Goal: Task Accomplishment & Management: Complete application form

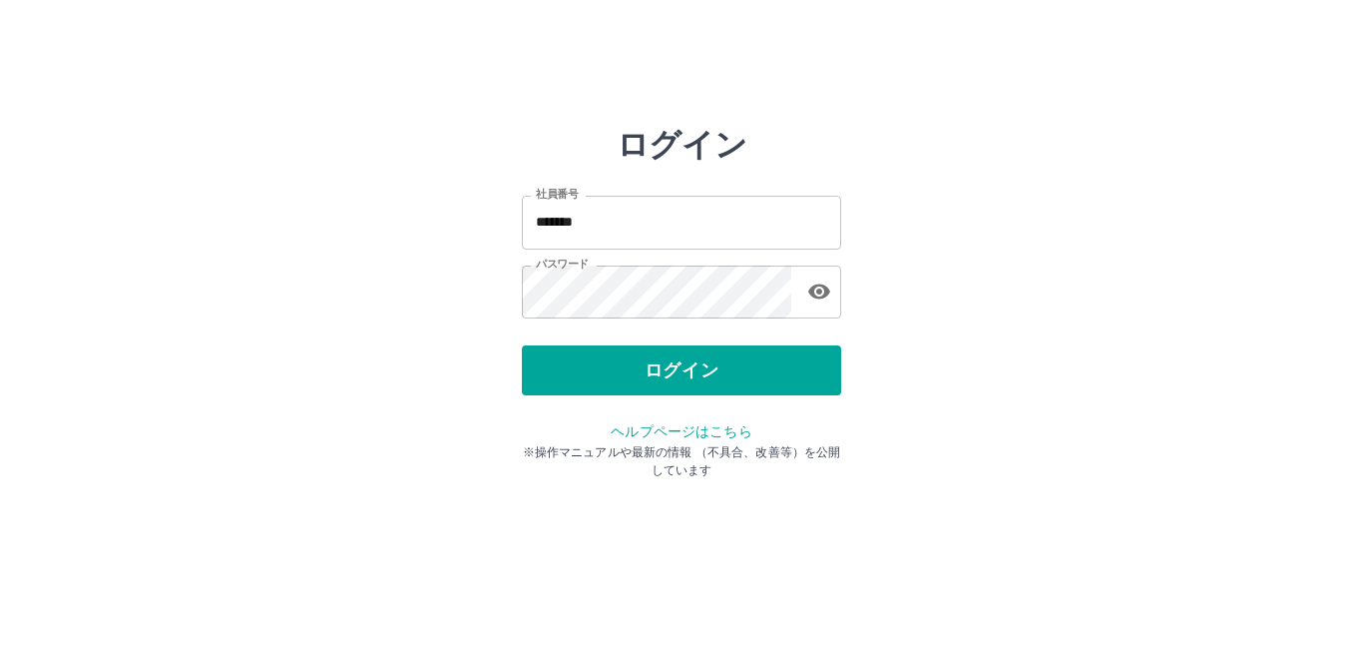
click at [555, 372] on button "ログイン" at bounding box center [681, 370] width 319 height 50
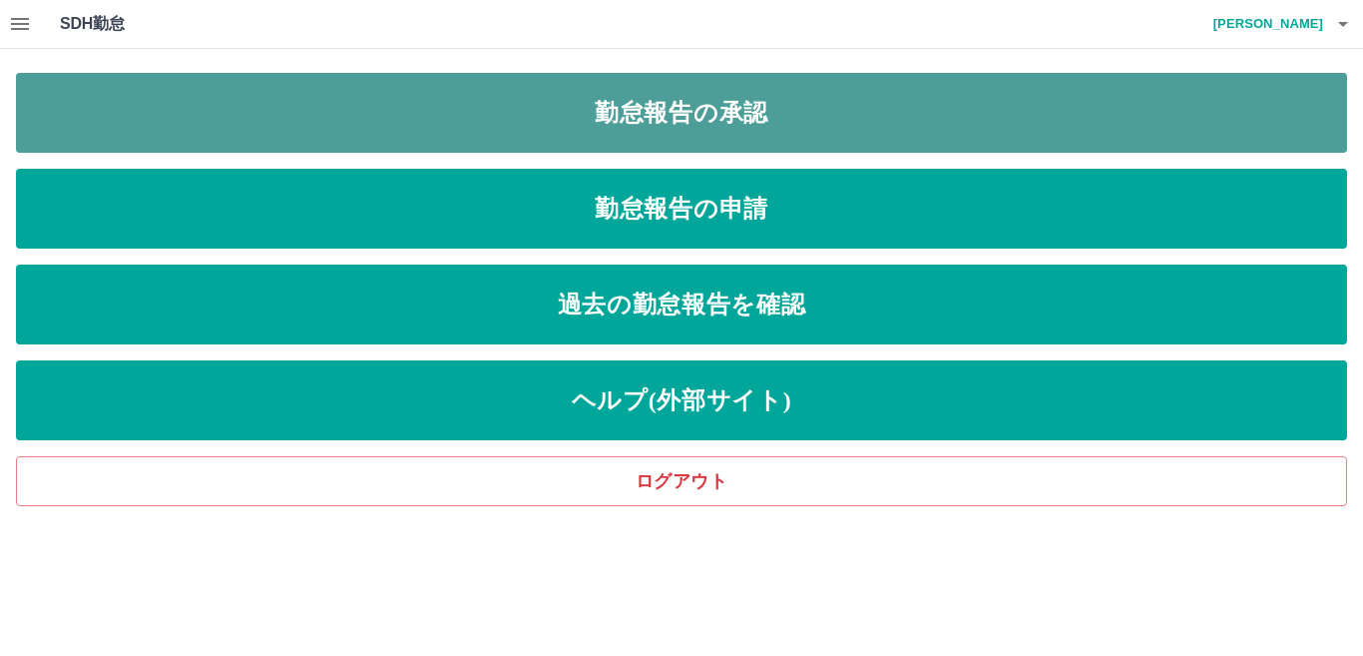
click at [663, 131] on link "勤怠報告の承認" at bounding box center [681, 113] width 1331 height 80
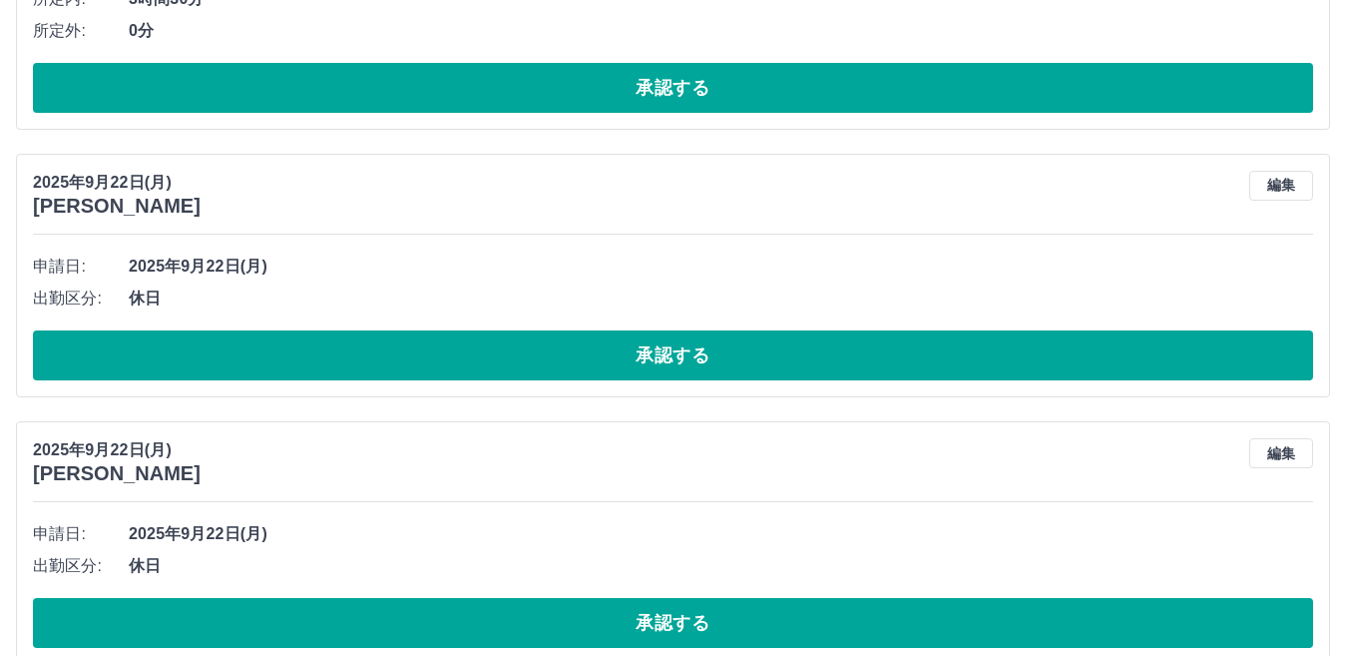
scroll to position [4480, 0]
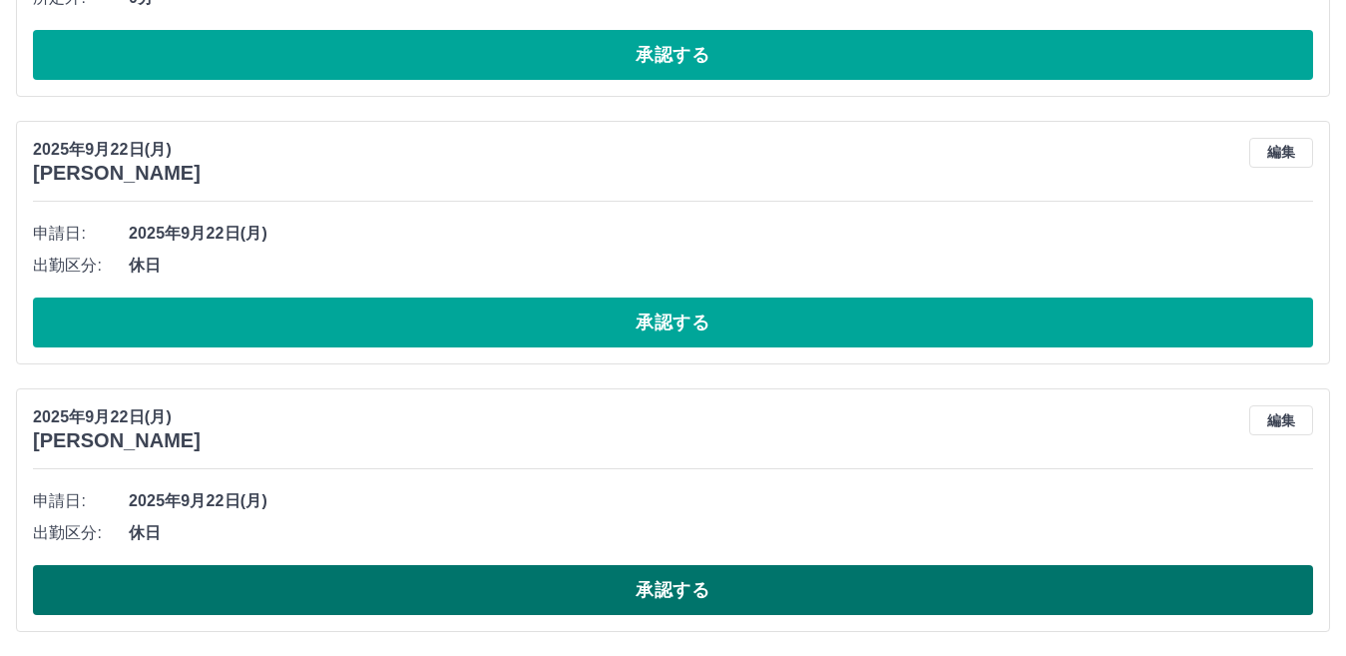
click at [485, 594] on button "承認する" at bounding box center [673, 590] width 1280 height 50
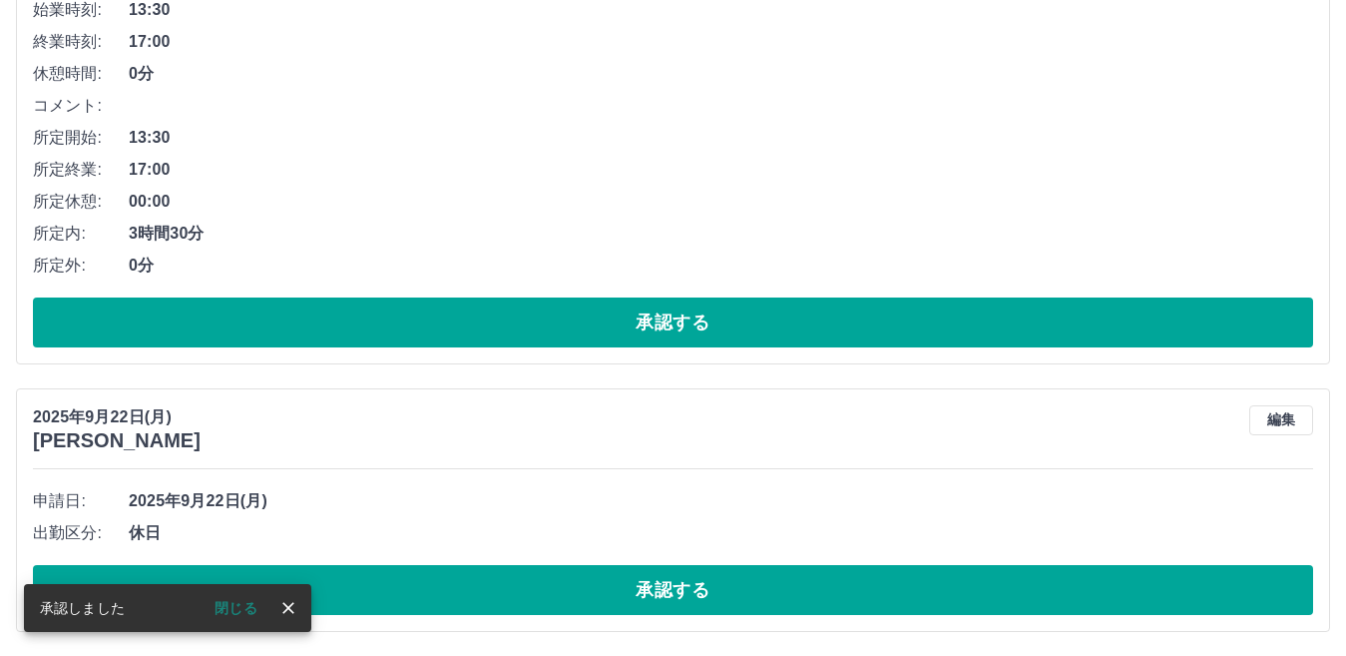
scroll to position [4212, 0]
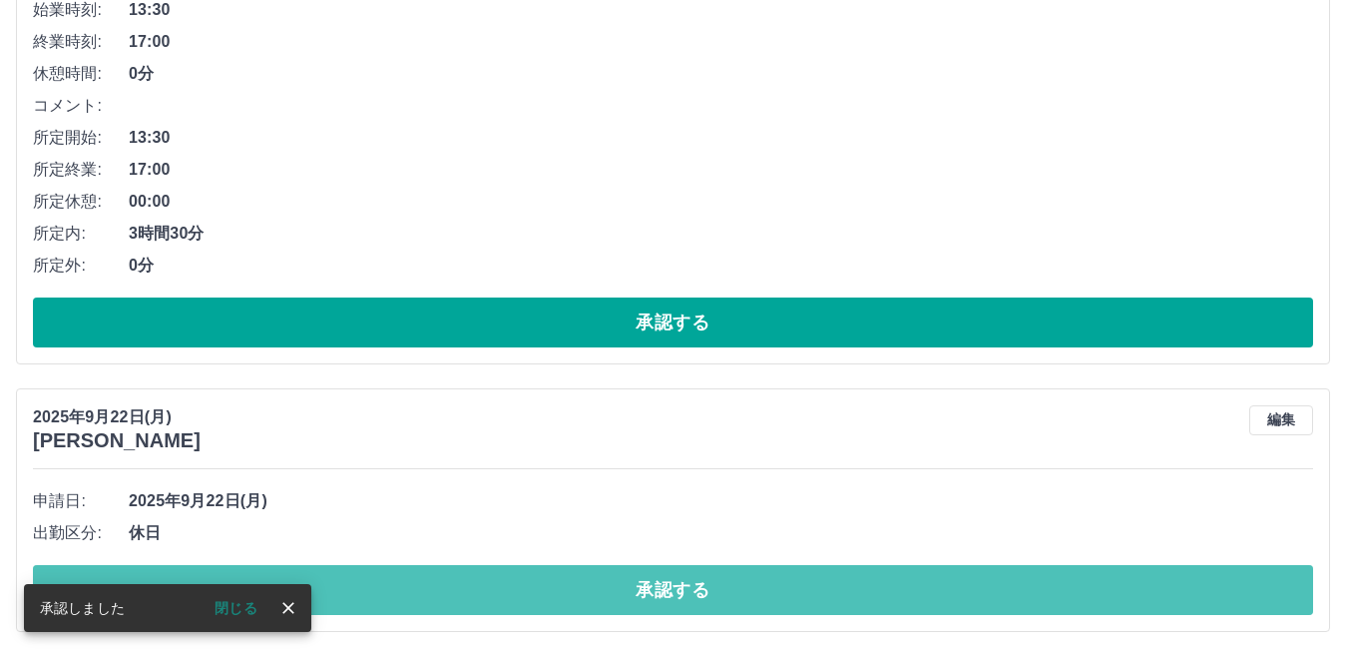
click at [485, 594] on button "承認する" at bounding box center [673, 590] width 1280 height 50
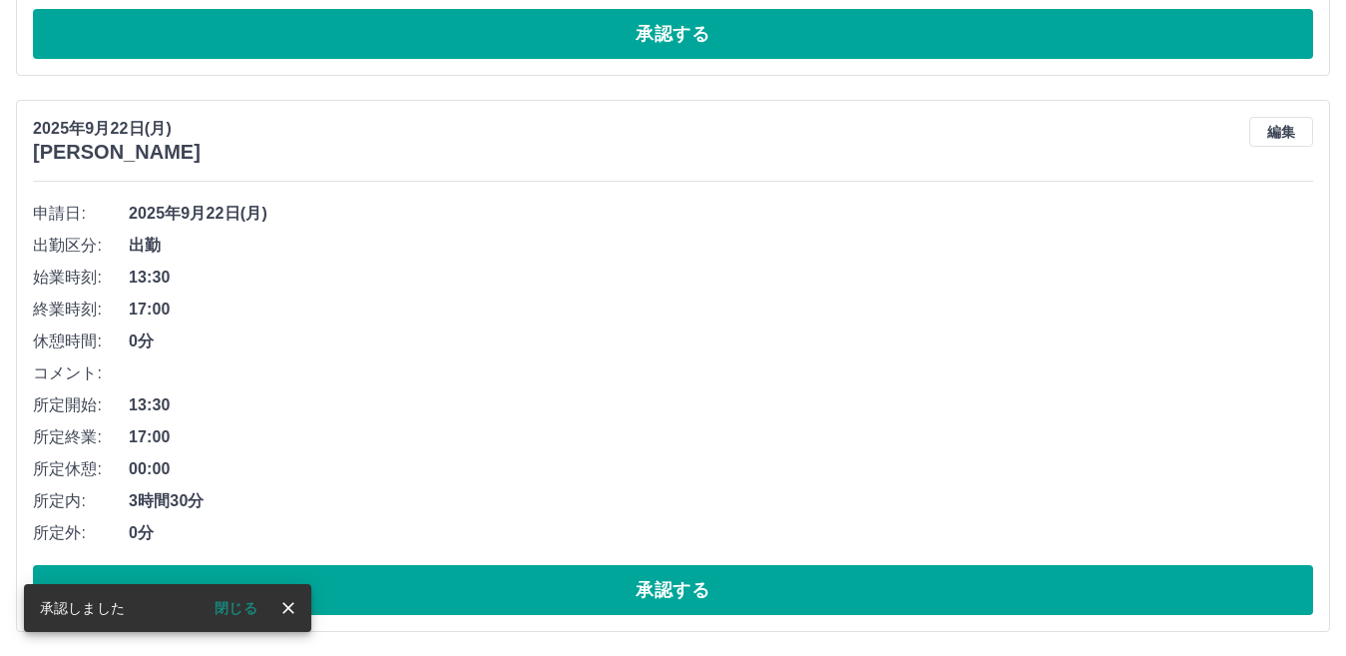
scroll to position [3945, 0]
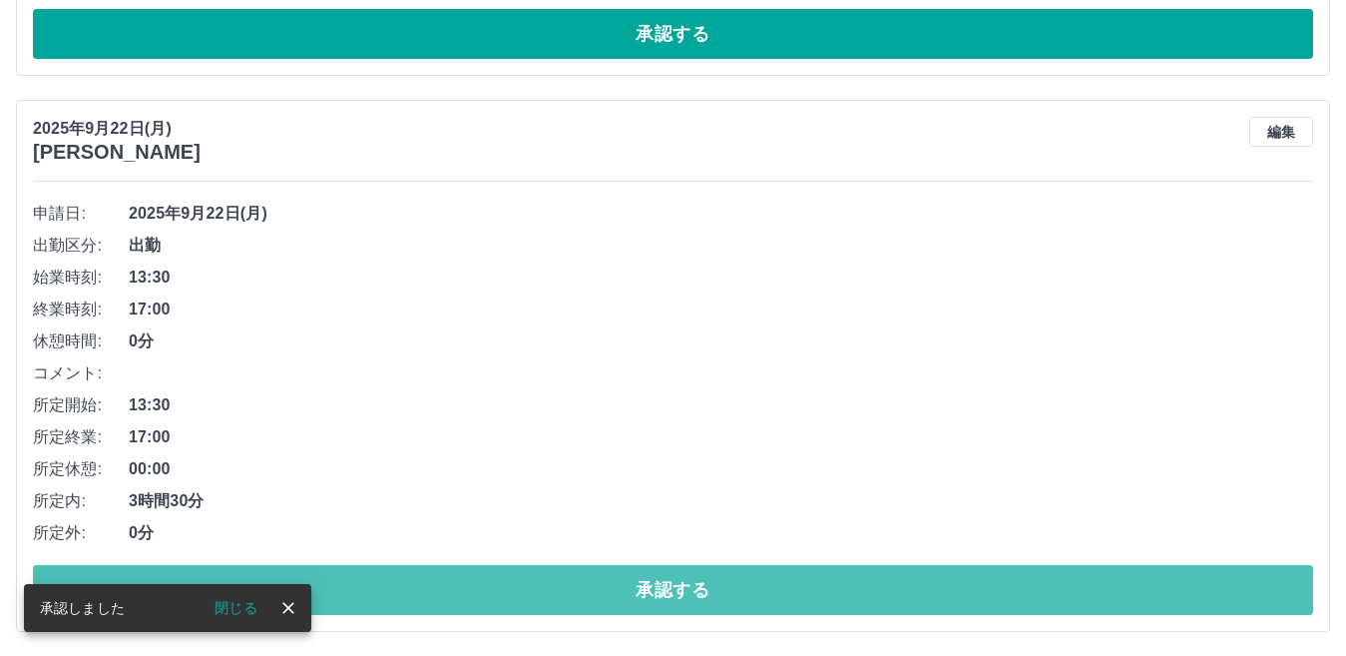
click at [485, 594] on button "承認する" at bounding box center [673, 590] width 1280 height 50
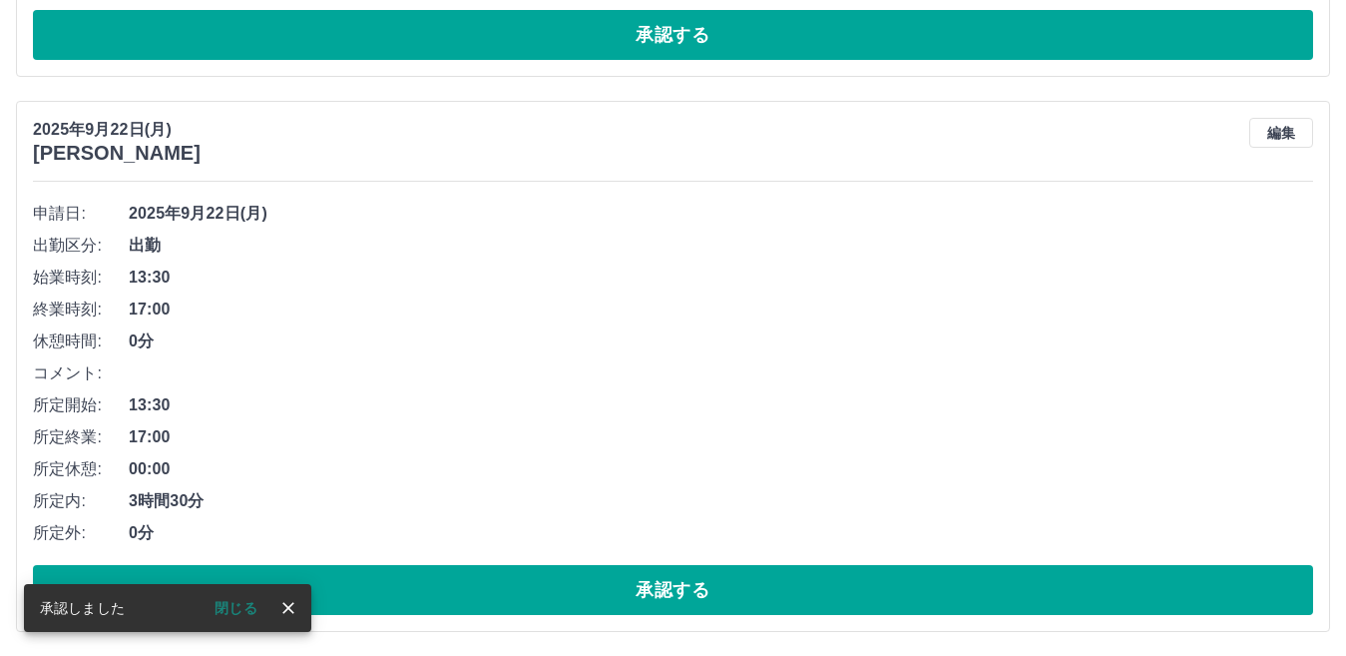
scroll to position [3389, 0]
click at [485, 594] on button "承認する" at bounding box center [673, 590] width 1280 height 50
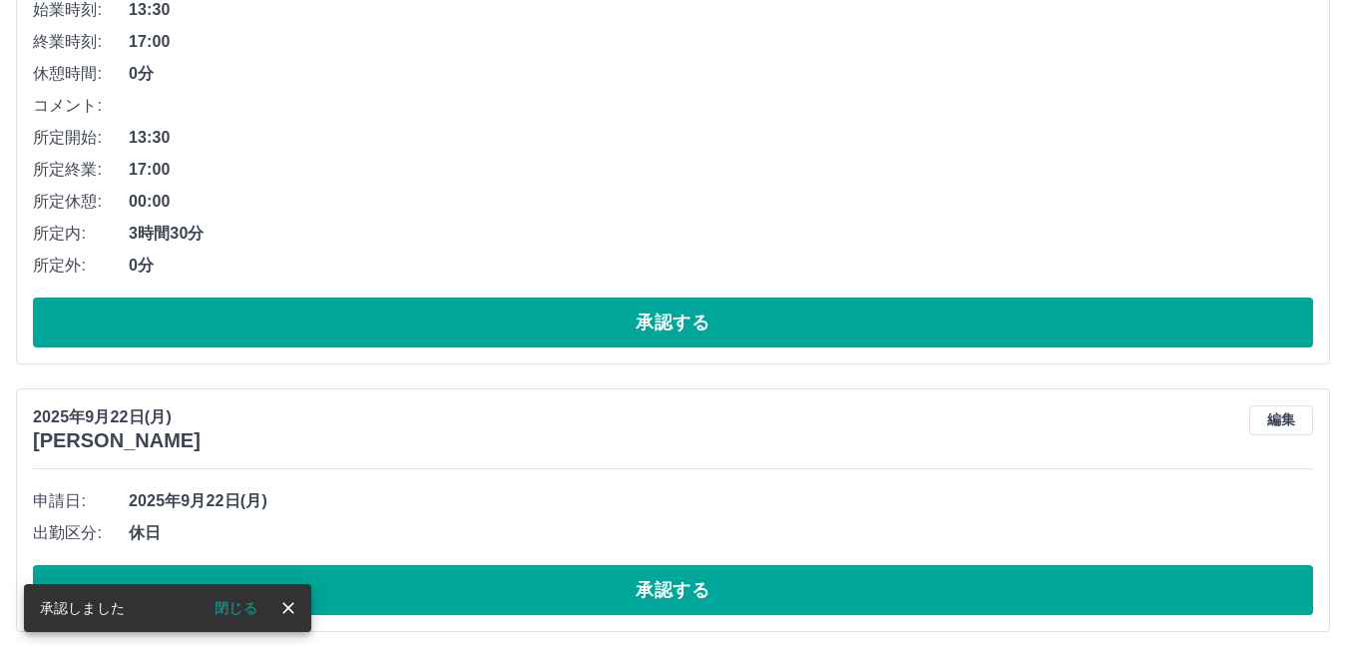
scroll to position [2834, 0]
click at [485, 594] on button "承認する" at bounding box center [673, 590] width 1280 height 50
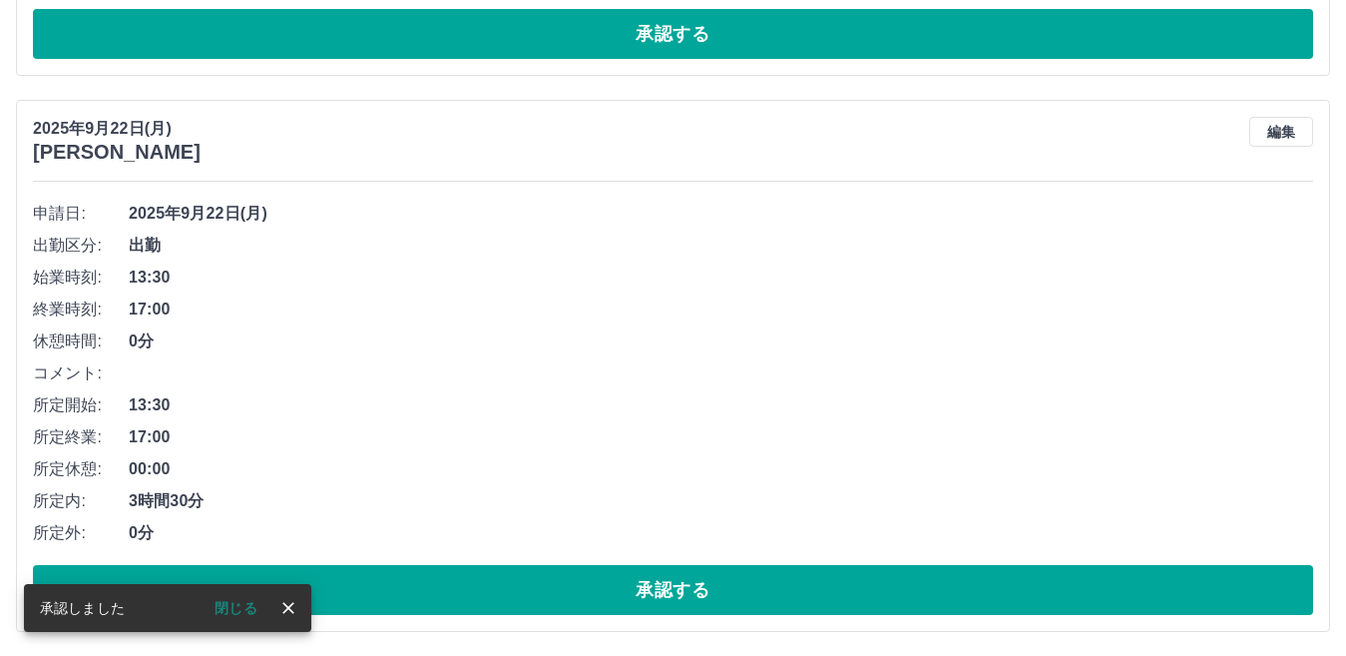
scroll to position [2567, 0]
click at [486, 594] on button "承認する" at bounding box center [673, 590] width 1280 height 50
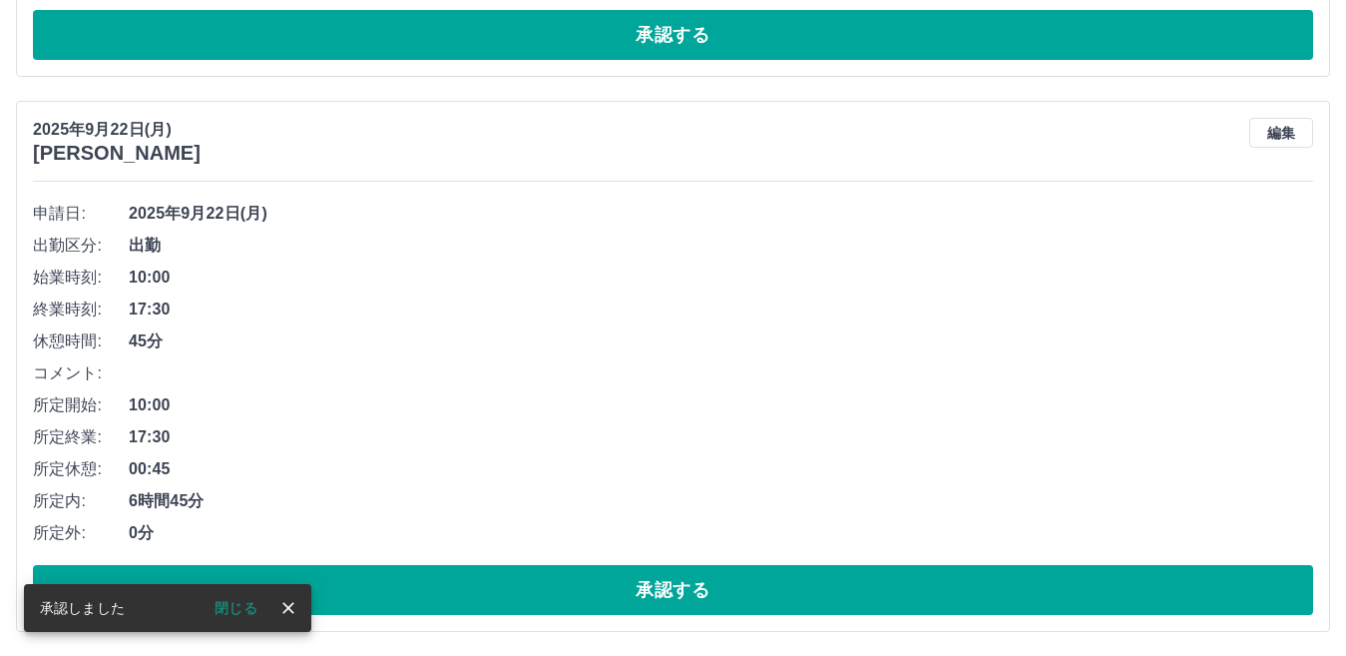
scroll to position [2011, 0]
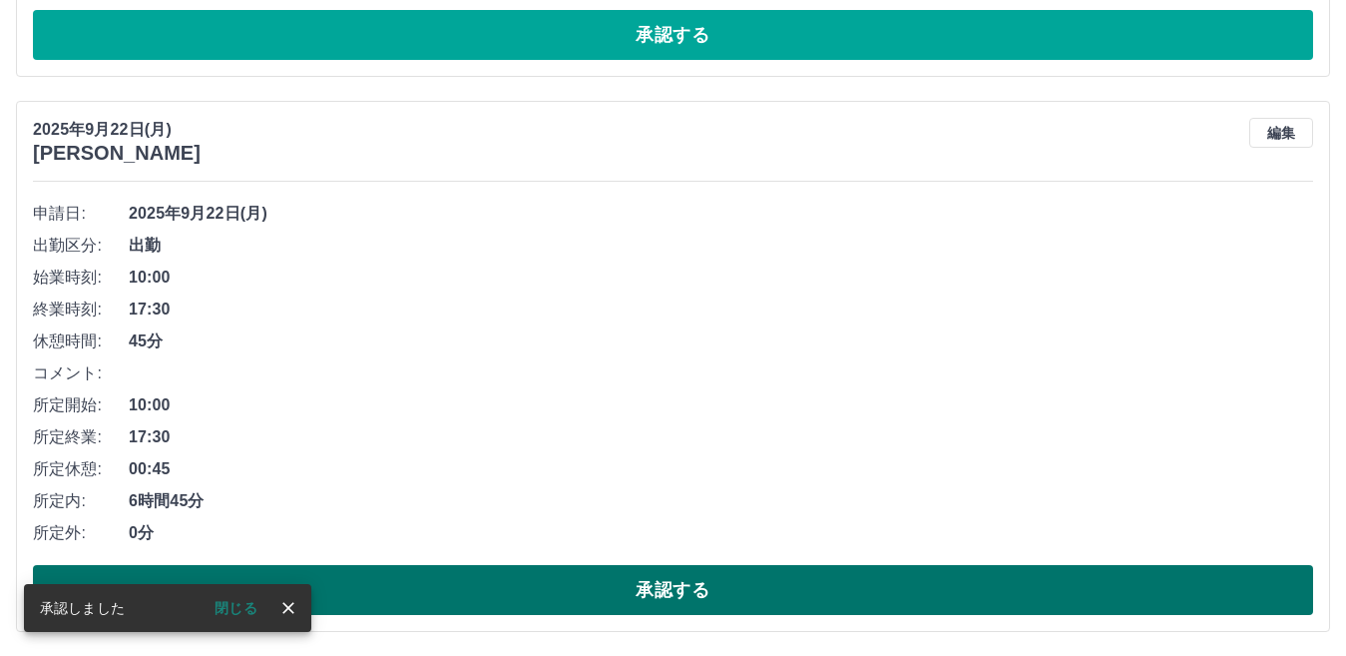
click at [536, 596] on button "承認する" at bounding box center [673, 590] width 1280 height 50
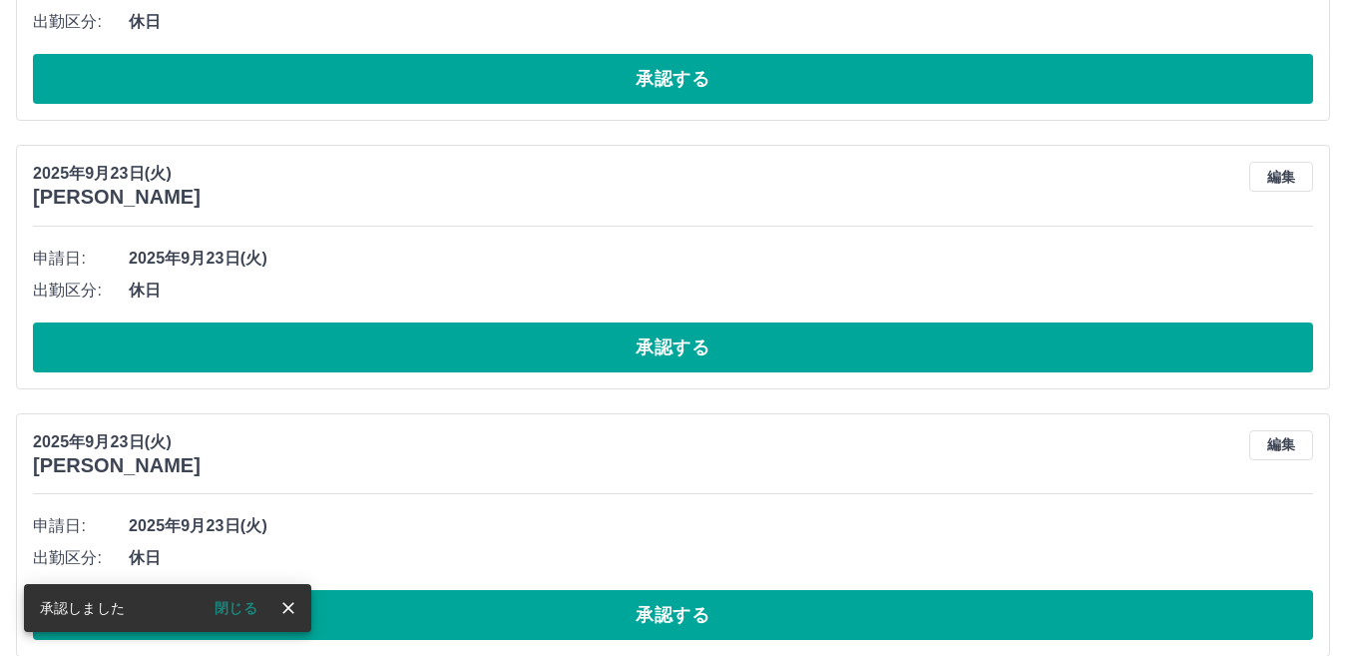
scroll to position [1456, 0]
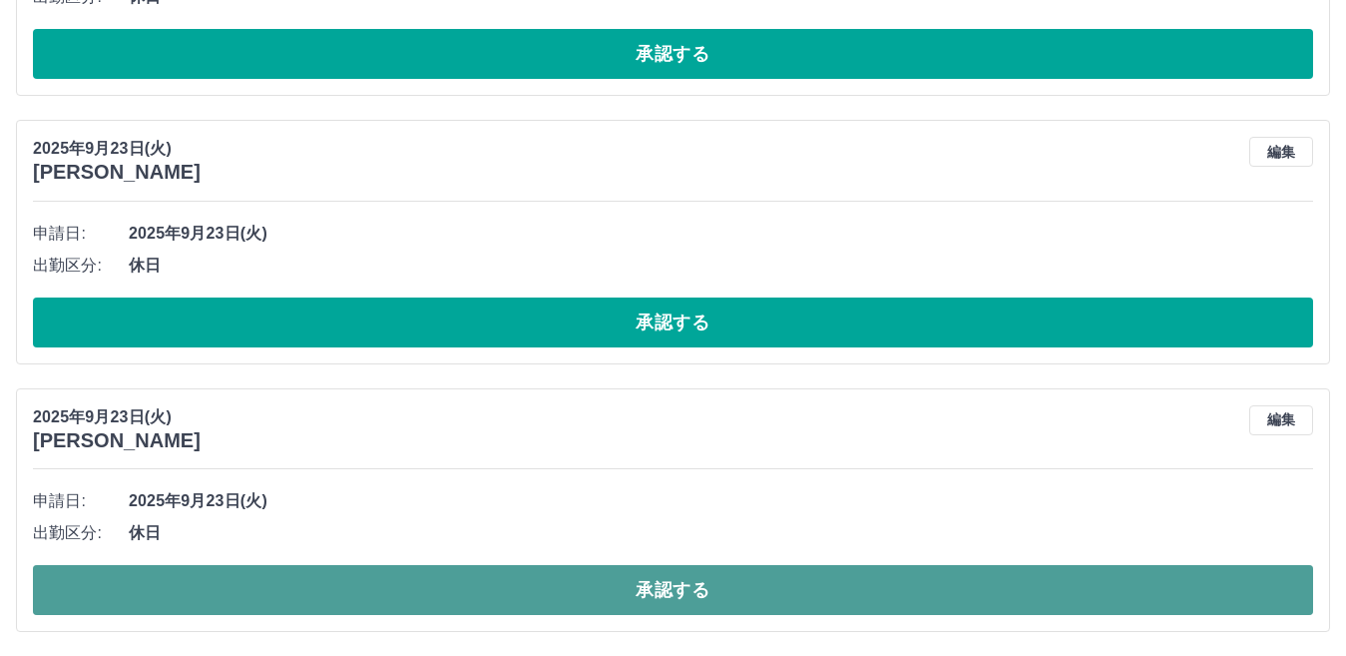
click at [669, 590] on button "承認する" at bounding box center [673, 590] width 1280 height 50
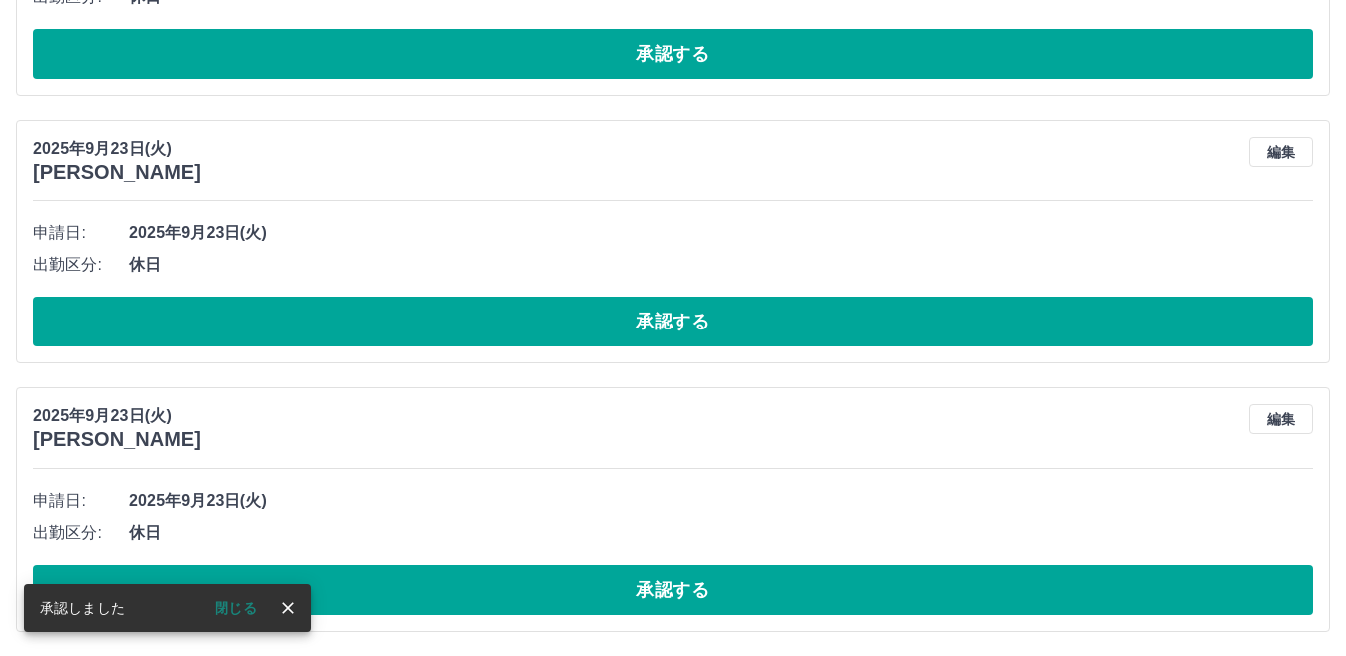
scroll to position [1189, 0]
click at [670, 590] on button "承認する" at bounding box center [673, 590] width 1280 height 50
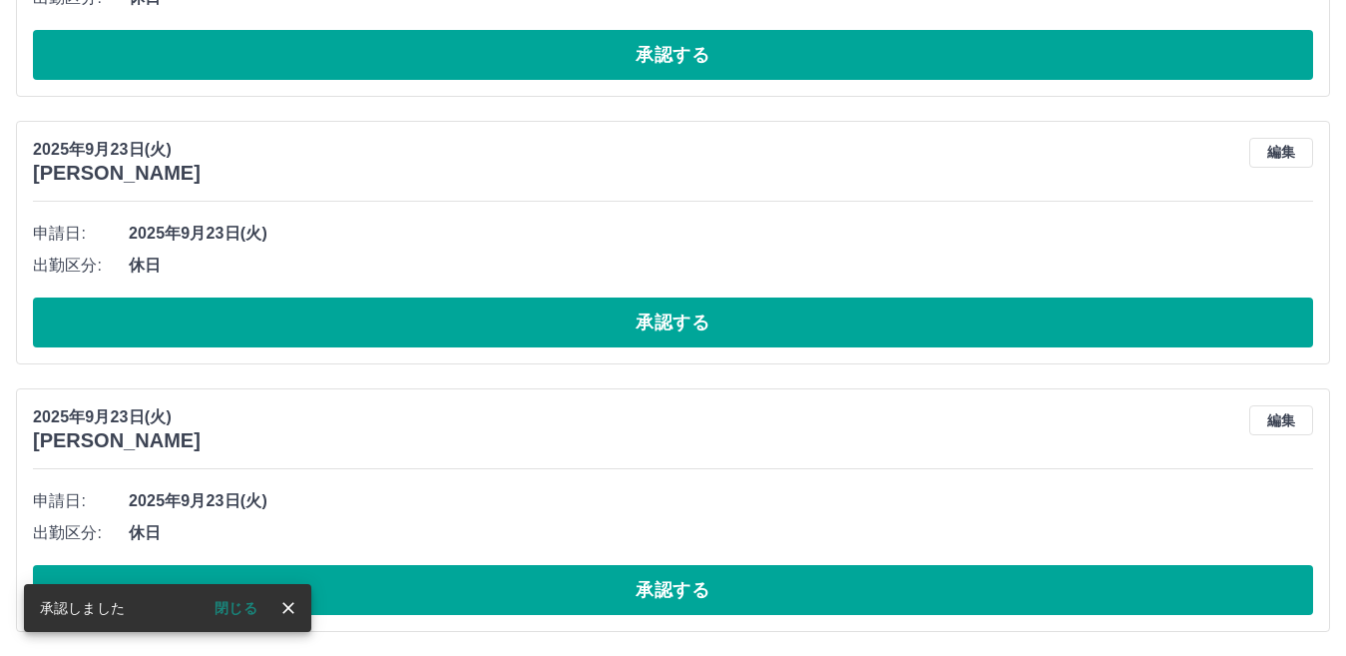
scroll to position [920, 0]
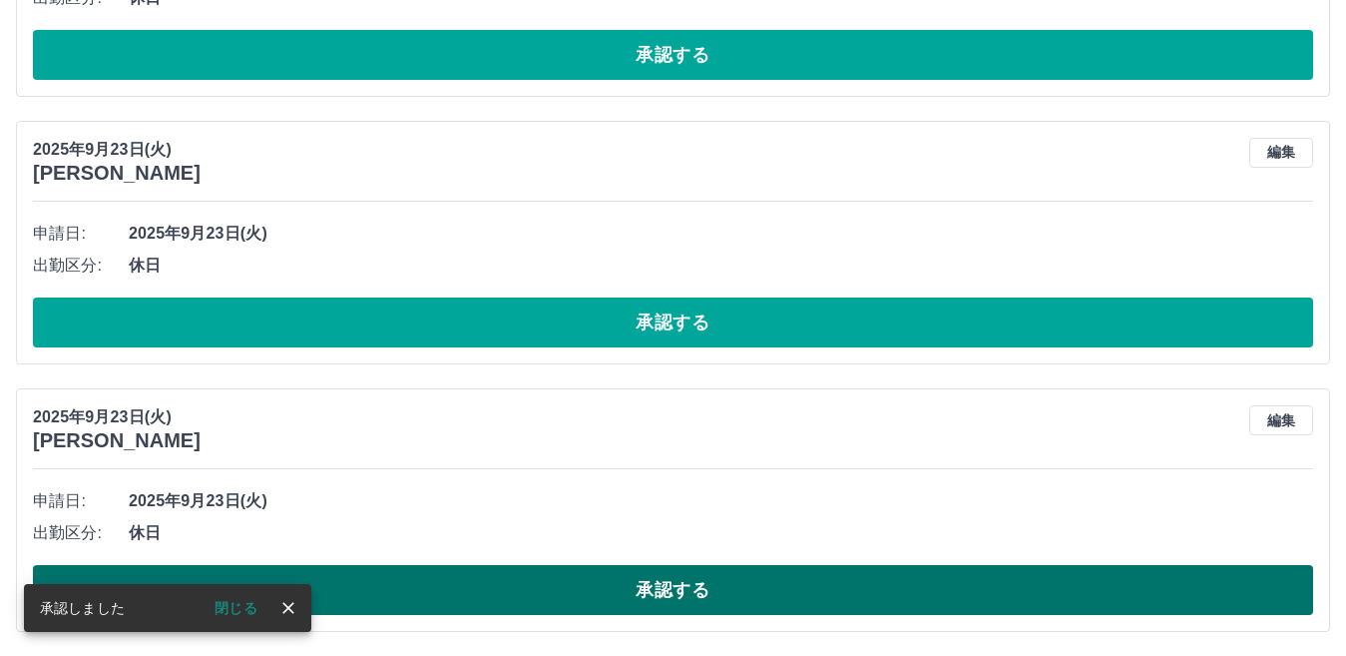
click at [696, 583] on button "承認する" at bounding box center [673, 590] width 1280 height 50
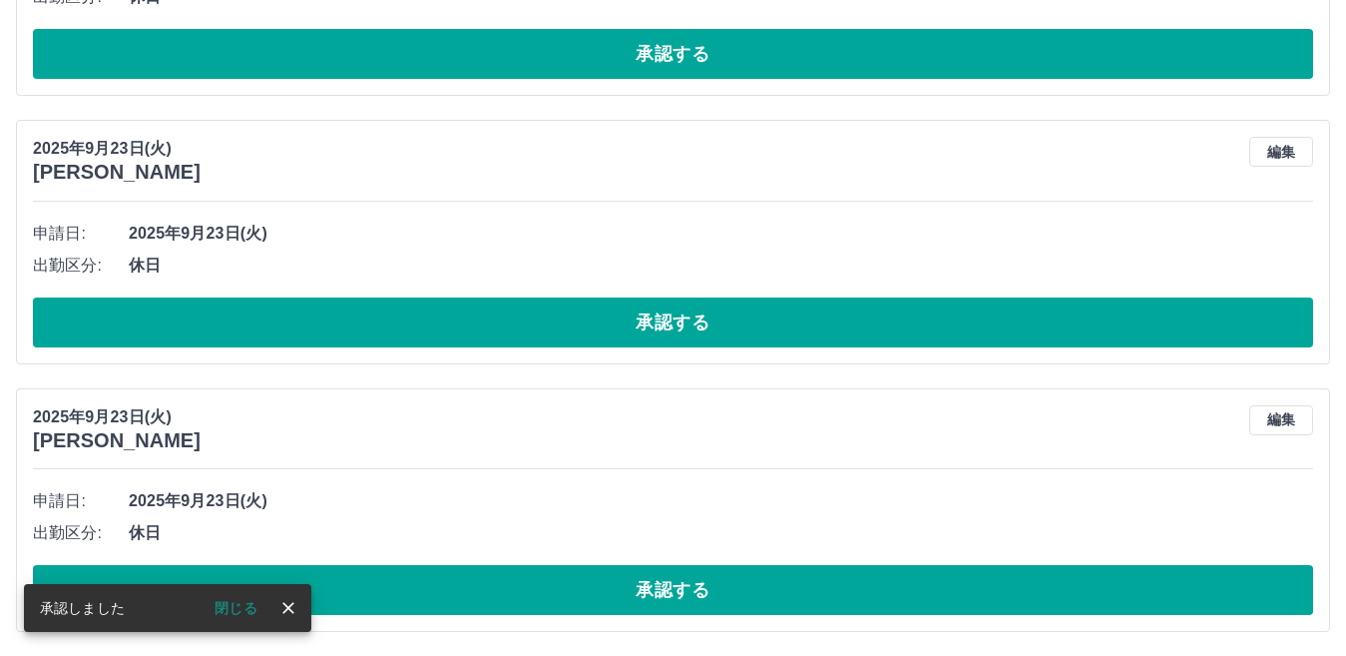
scroll to position [653, 0]
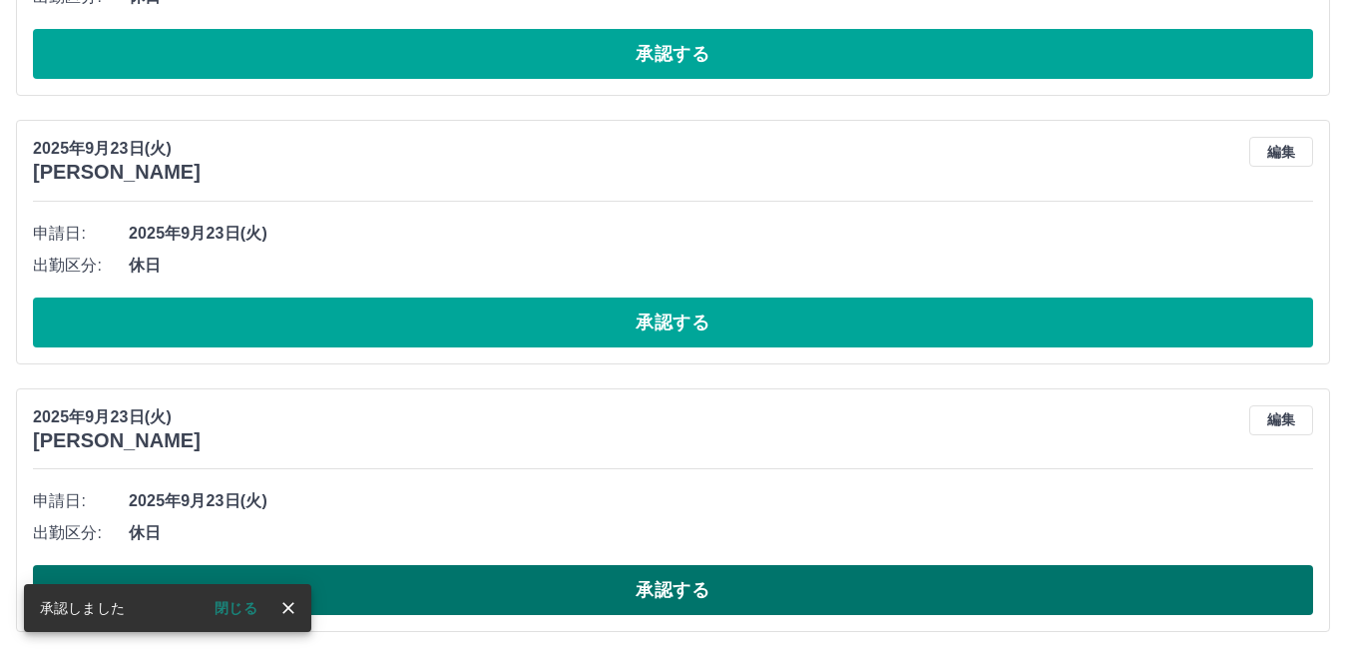
click at [738, 588] on button "承認する" at bounding box center [673, 590] width 1280 height 50
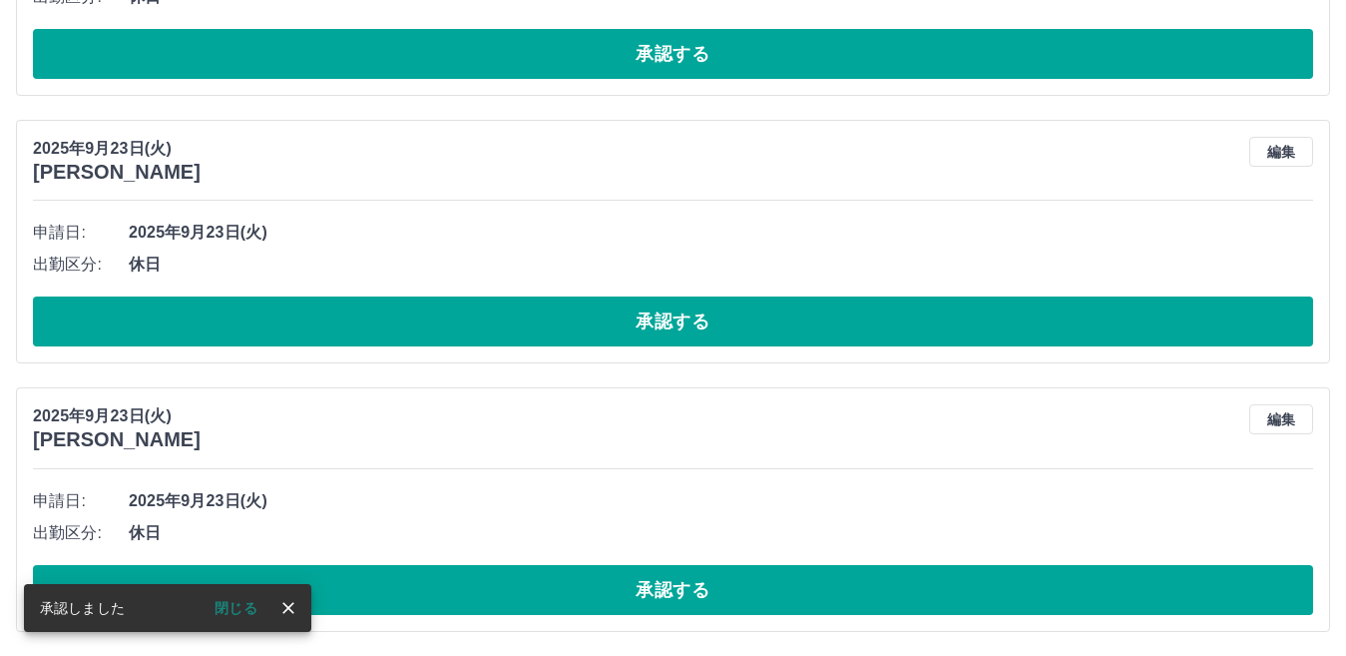
scroll to position [385, 0]
click at [723, 325] on button "承認する" at bounding box center [673, 321] width 1280 height 50
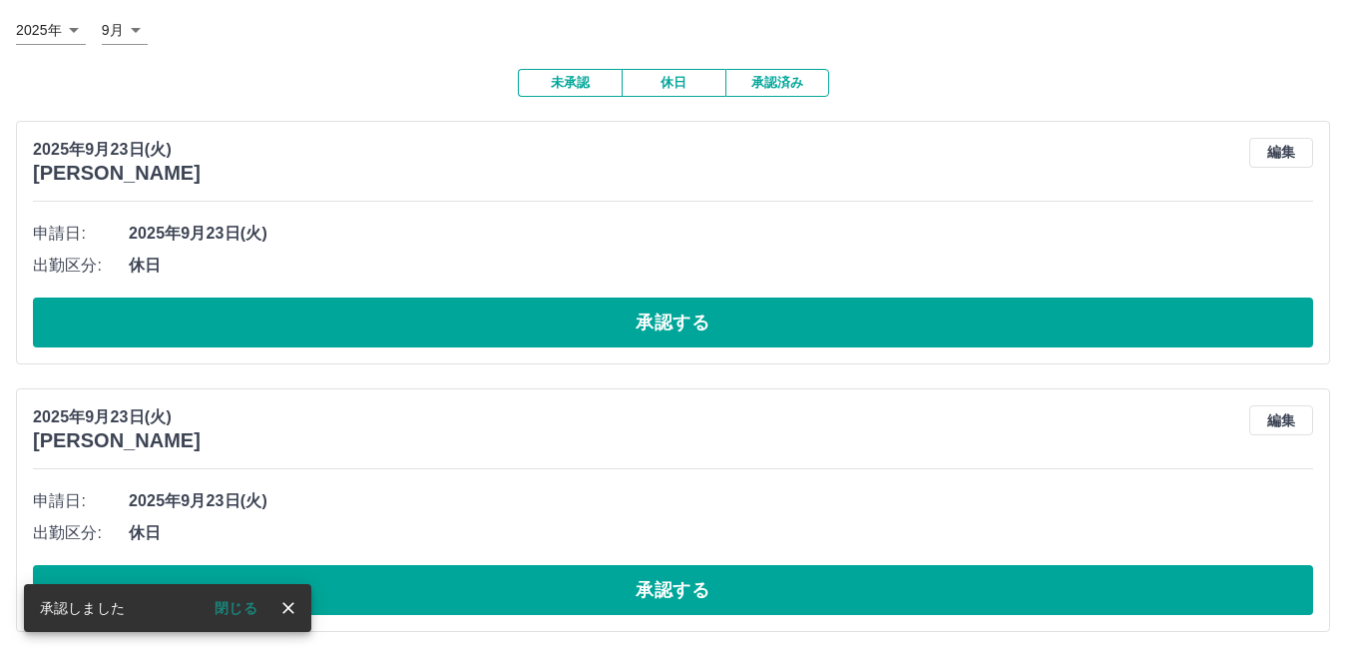
scroll to position [117, 0]
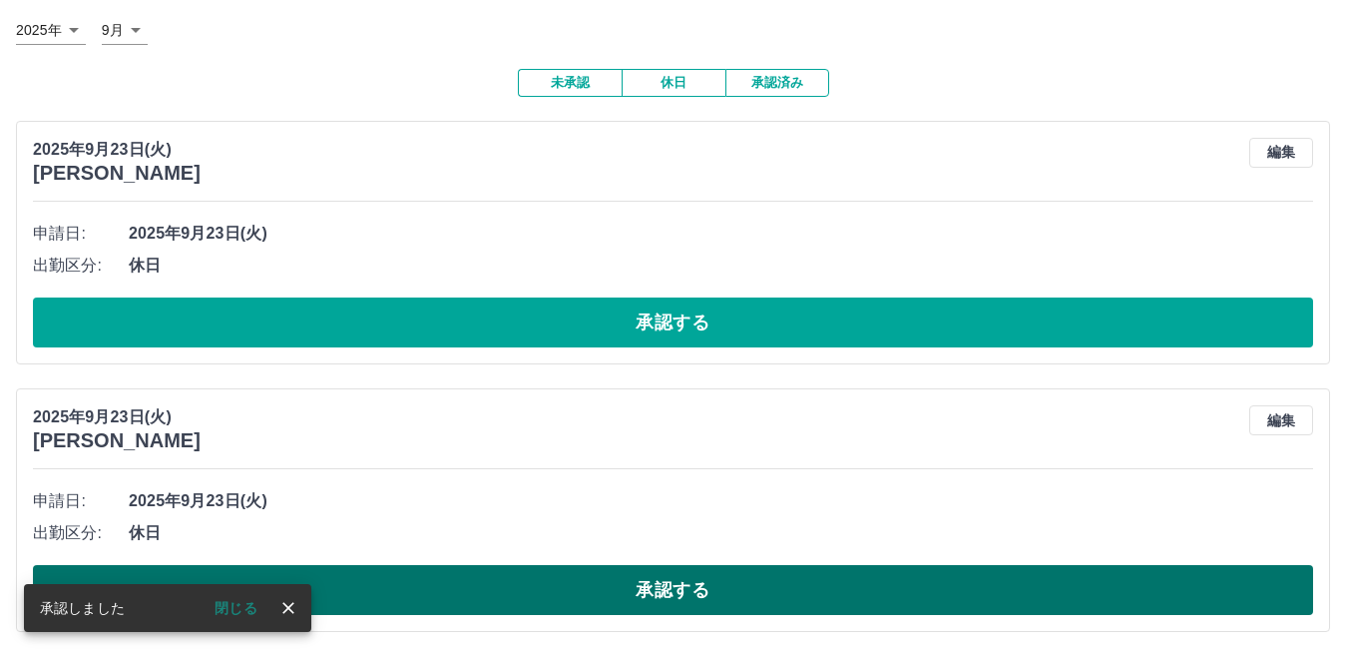
click at [731, 578] on button "承認する" at bounding box center [673, 590] width 1280 height 50
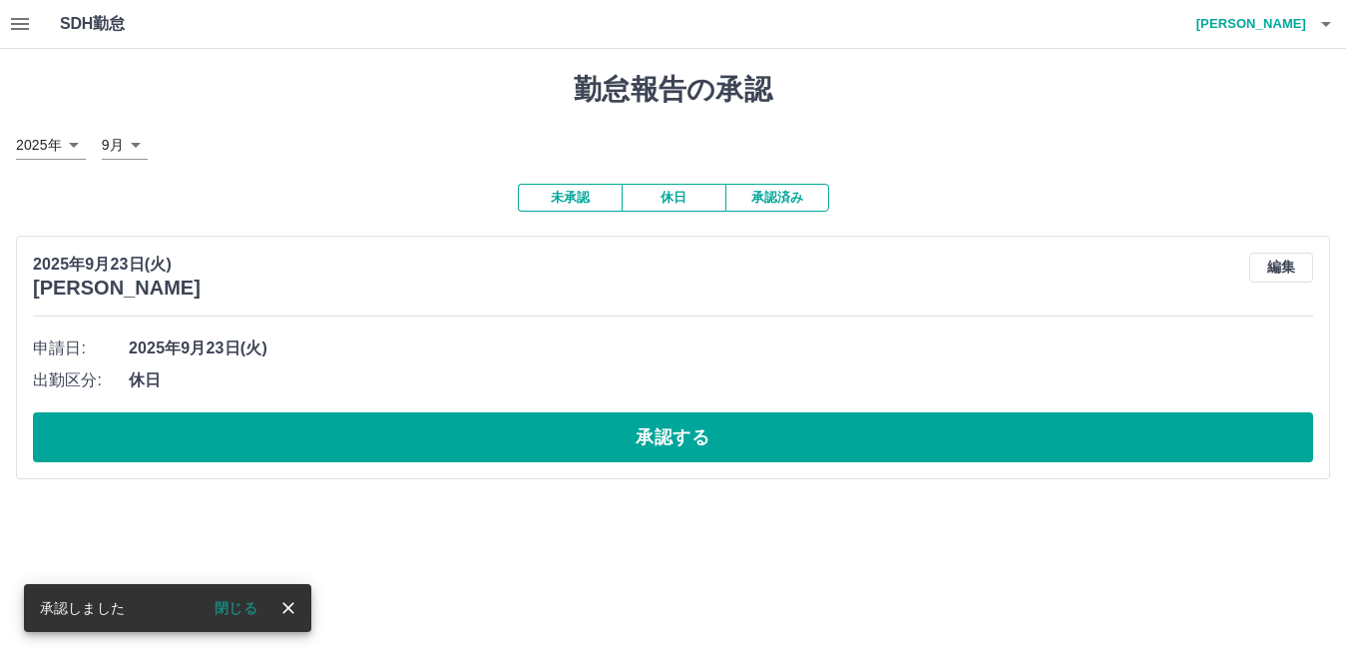
scroll to position [0, 0]
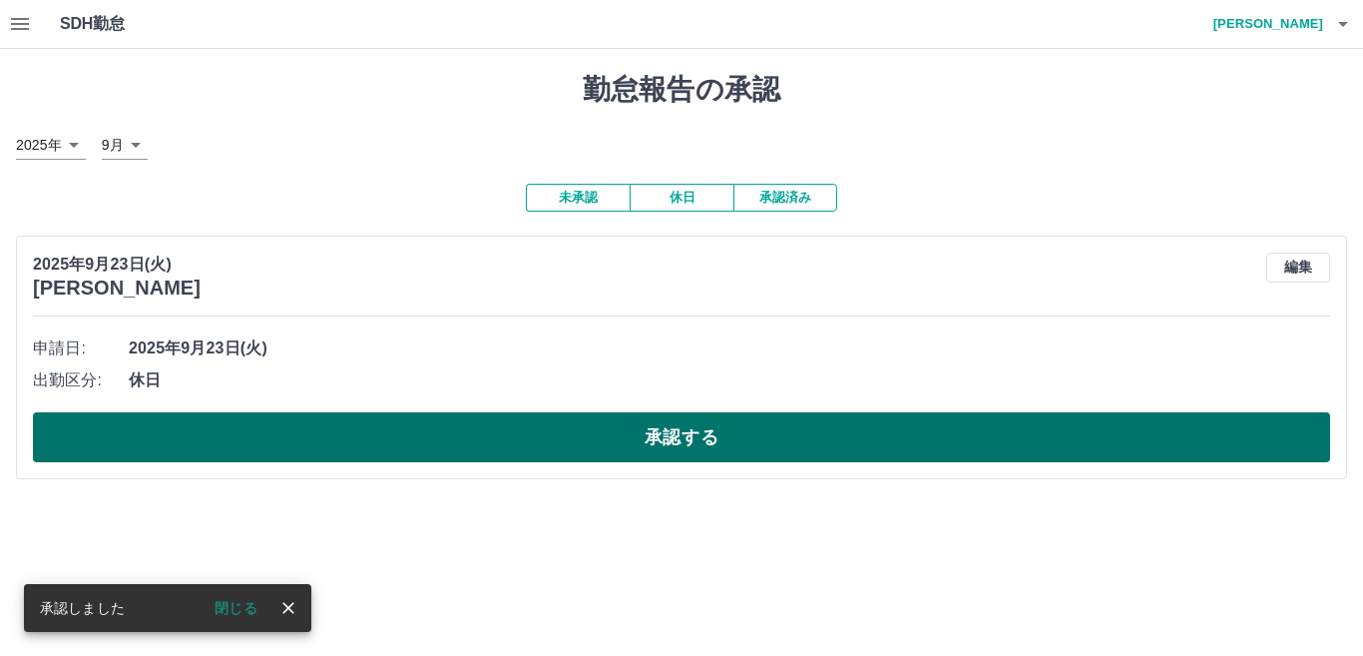
click at [666, 428] on button "承認する" at bounding box center [681, 437] width 1297 height 50
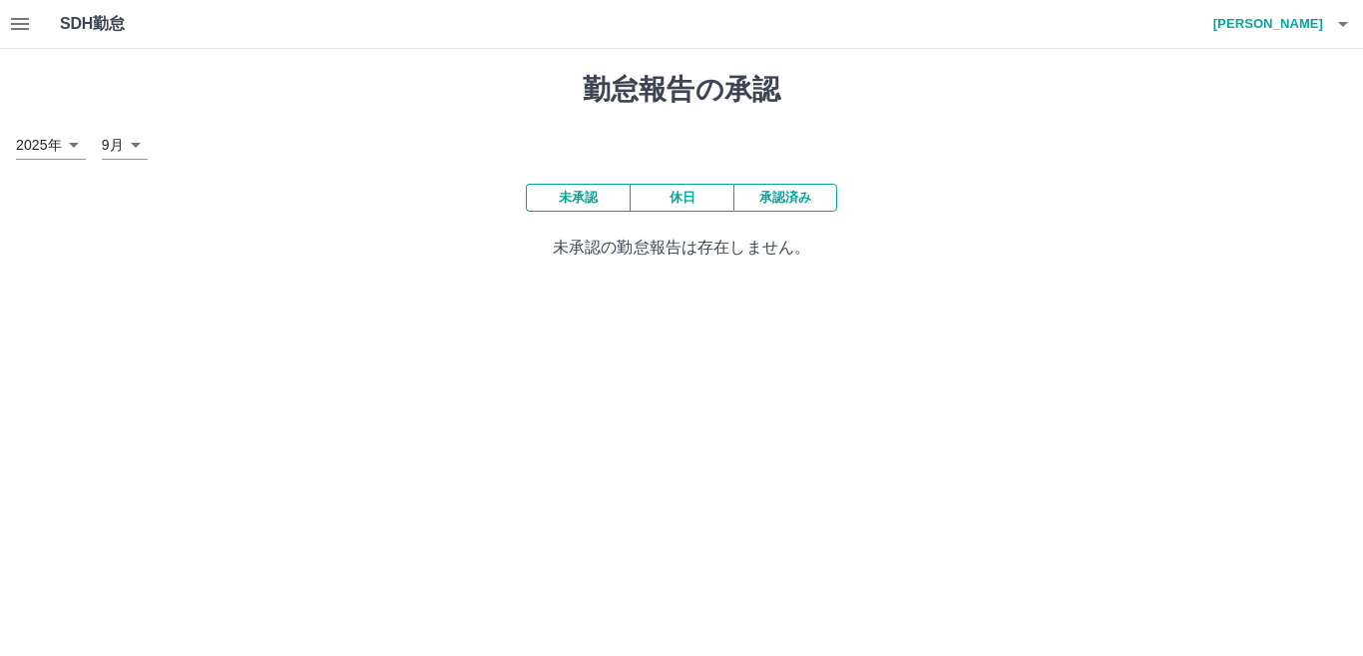
click at [31, 20] on icon "button" at bounding box center [20, 24] width 24 height 24
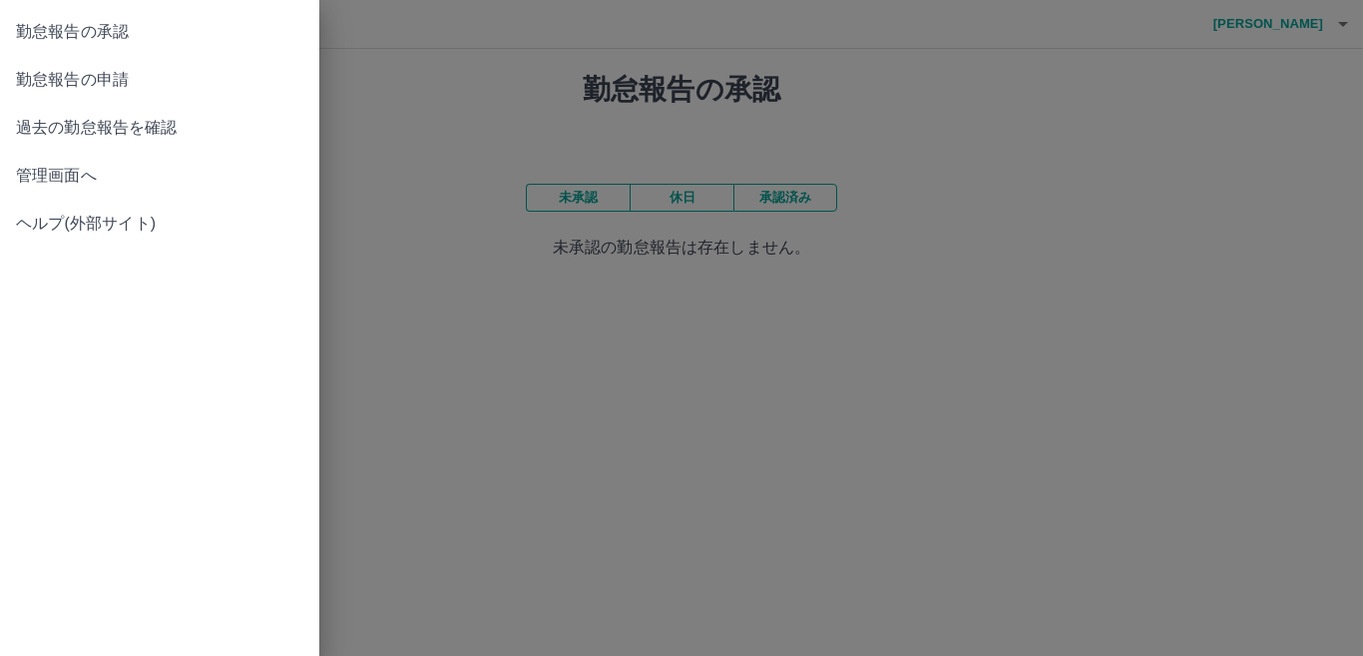
click at [31, 82] on span "勤怠報告の申請" at bounding box center [159, 80] width 287 height 24
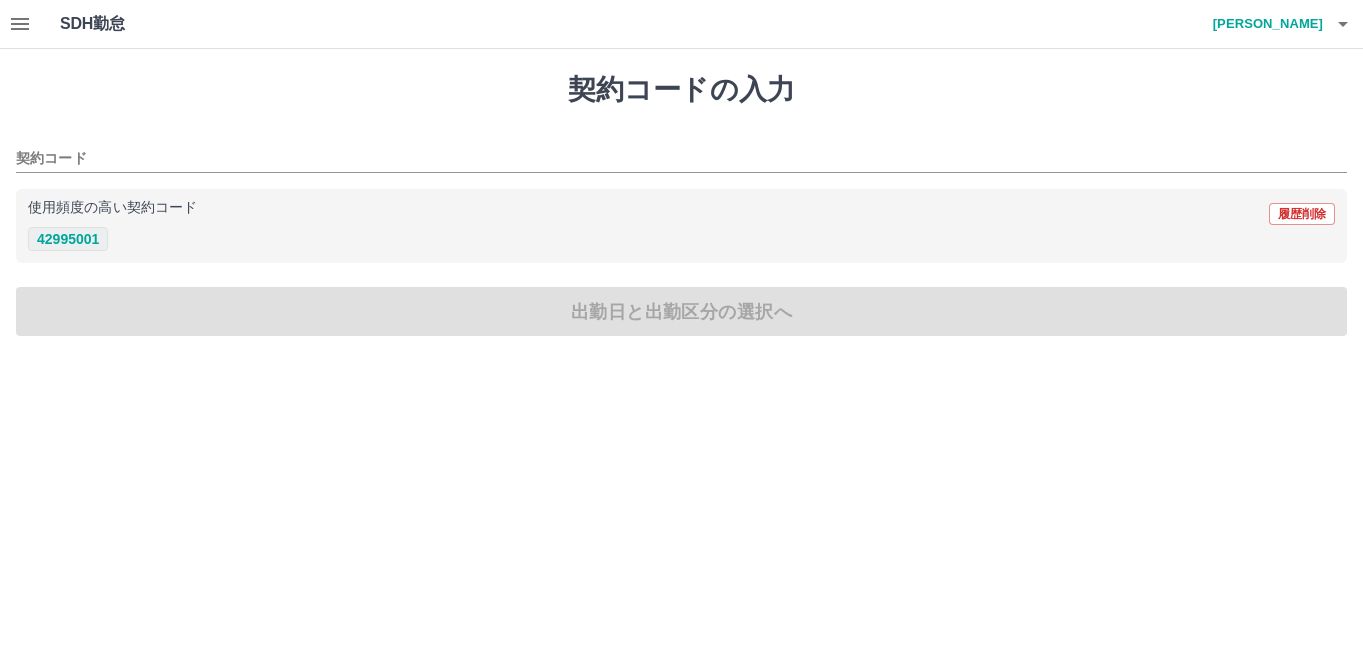
click at [51, 240] on button "42995001" at bounding box center [68, 239] width 80 height 24
type input "********"
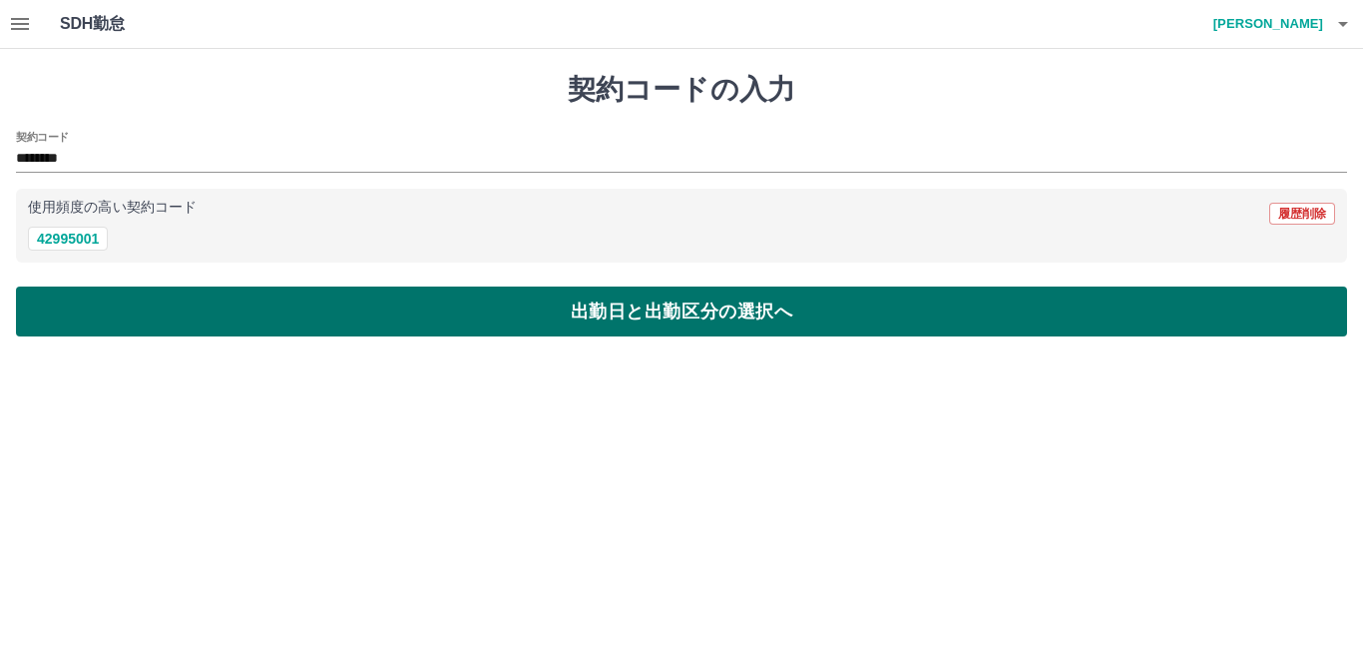
click at [85, 317] on button "出勤日と出勤区分の選択へ" at bounding box center [681, 311] width 1331 height 50
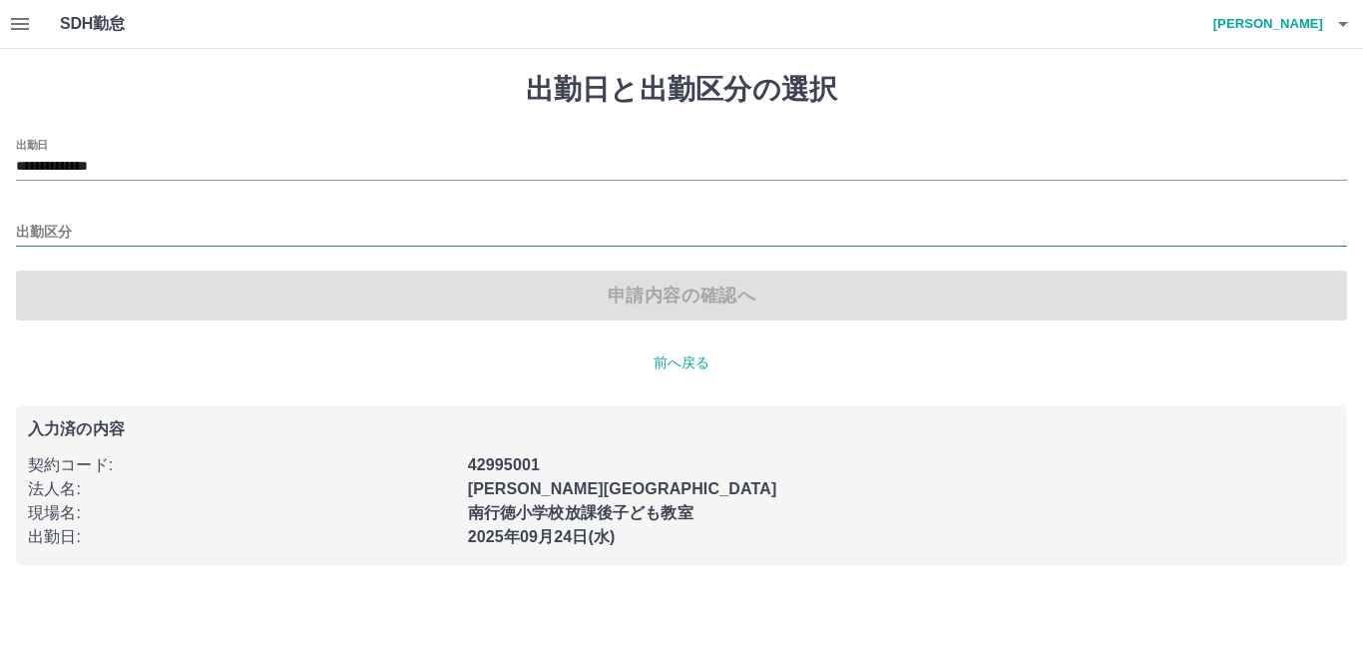
click at [159, 231] on input "出勤区分" at bounding box center [681, 233] width 1331 height 25
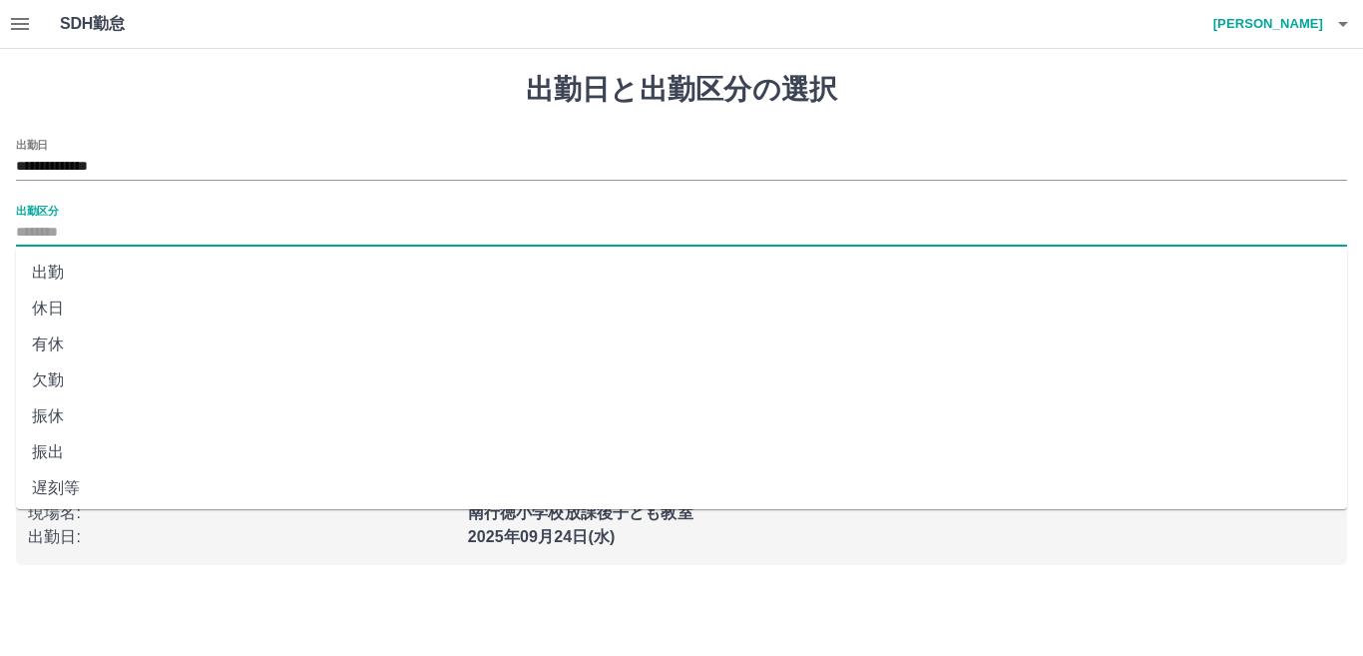
click at [127, 282] on li "出勤" at bounding box center [681, 272] width 1331 height 36
type input "**"
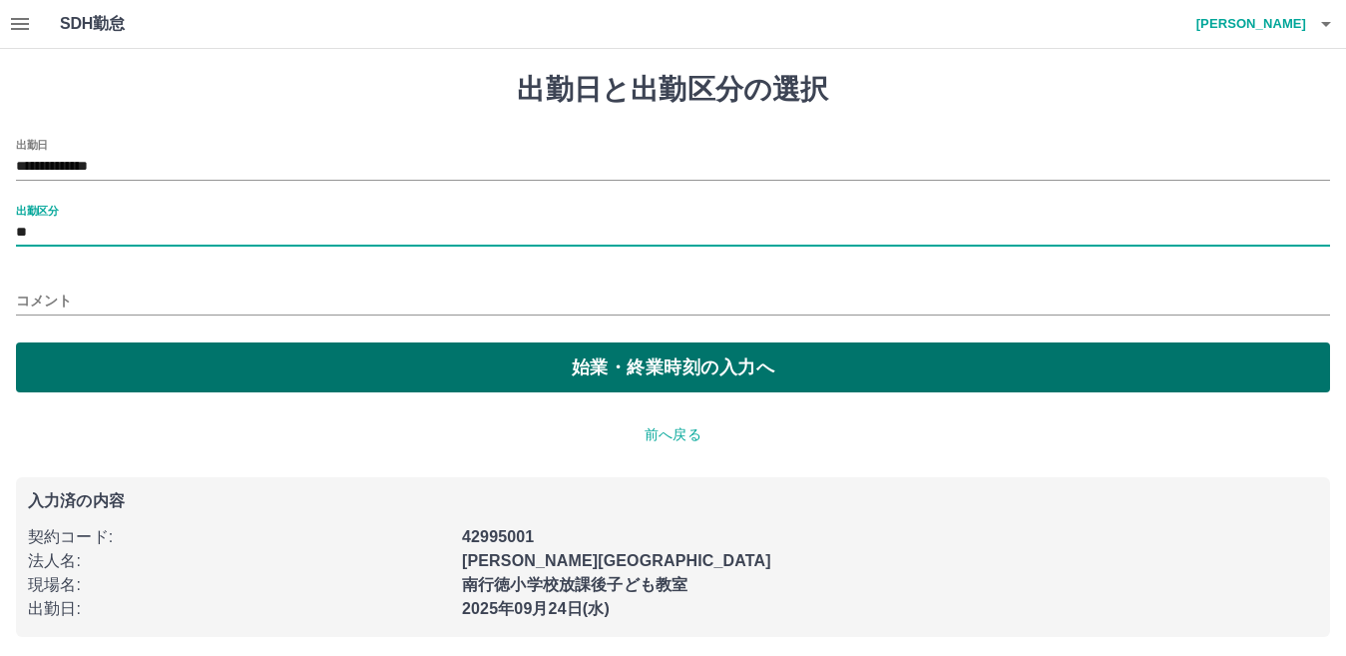
click at [132, 373] on button "始業・終業時刻の入力へ" at bounding box center [673, 367] width 1314 height 50
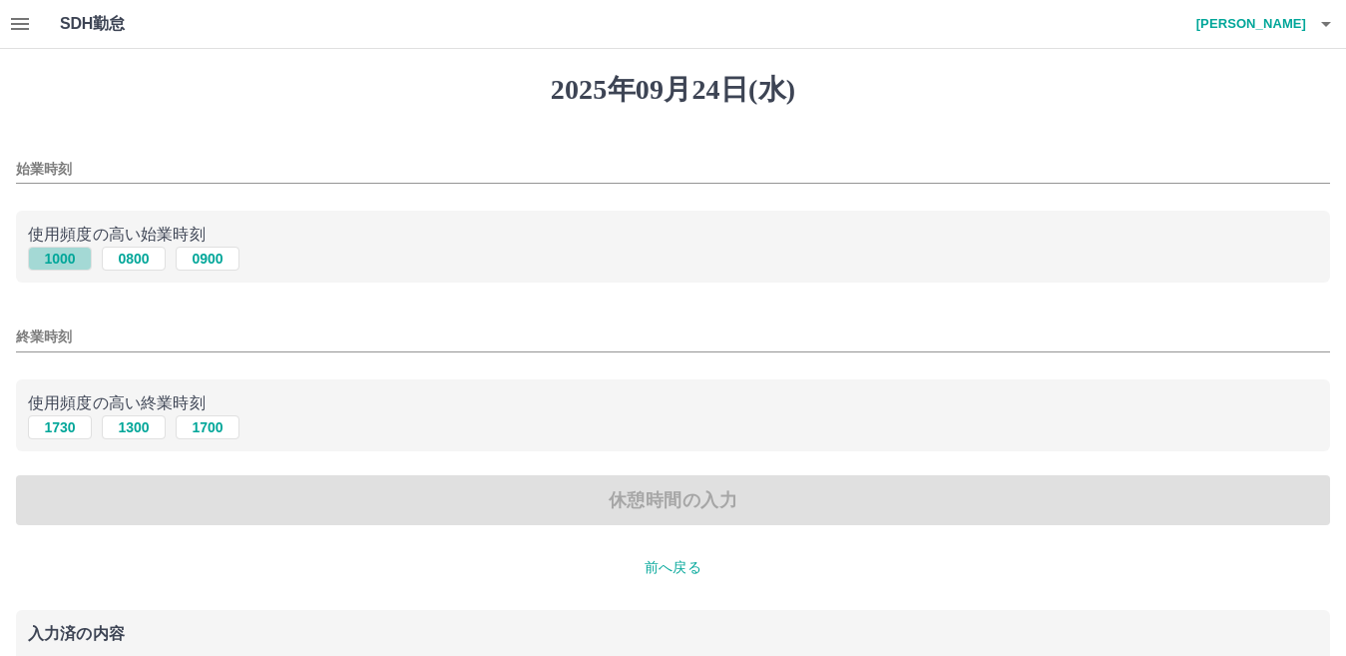
click at [65, 252] on button "1000" at bounding box center [60, 258] width 64 height 24
type input "****"
click at [73, 433] on button "1730" at bounding box center [60, 427] width 64 height 24
type input "****"
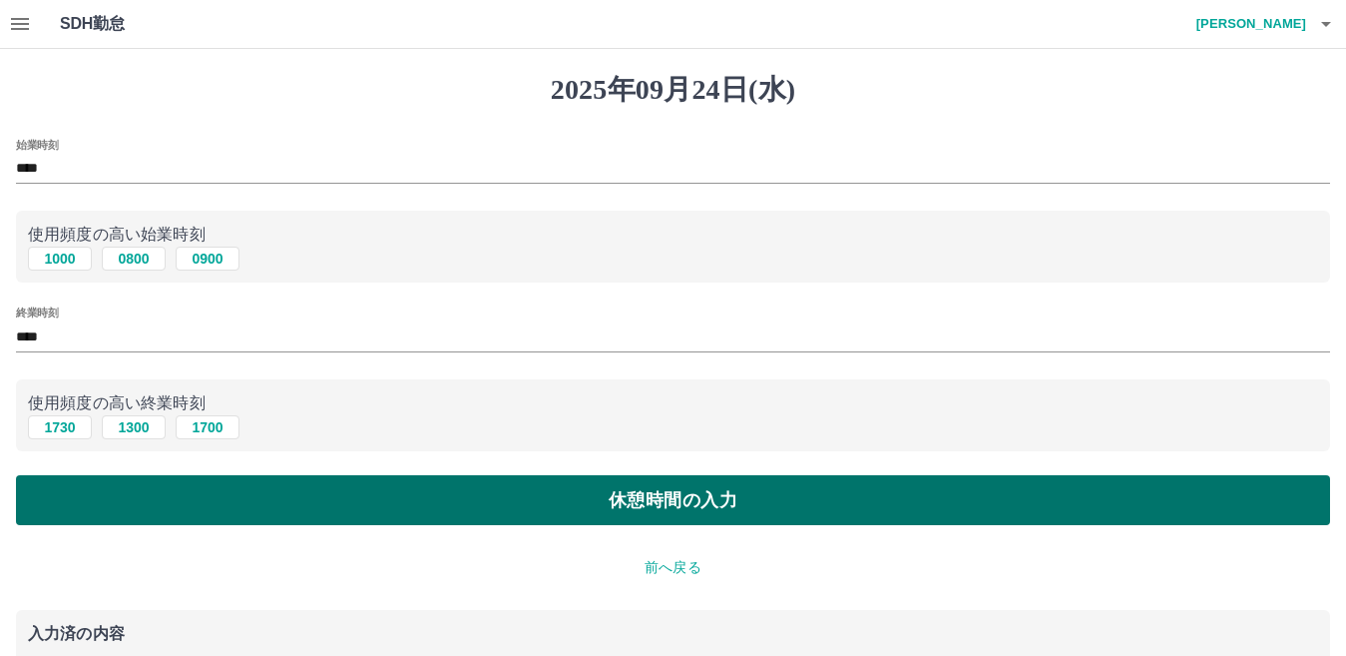
click at [92, 497] on button "休憩時間の入力" at bounding box center [673, 500] width 1314 height 50
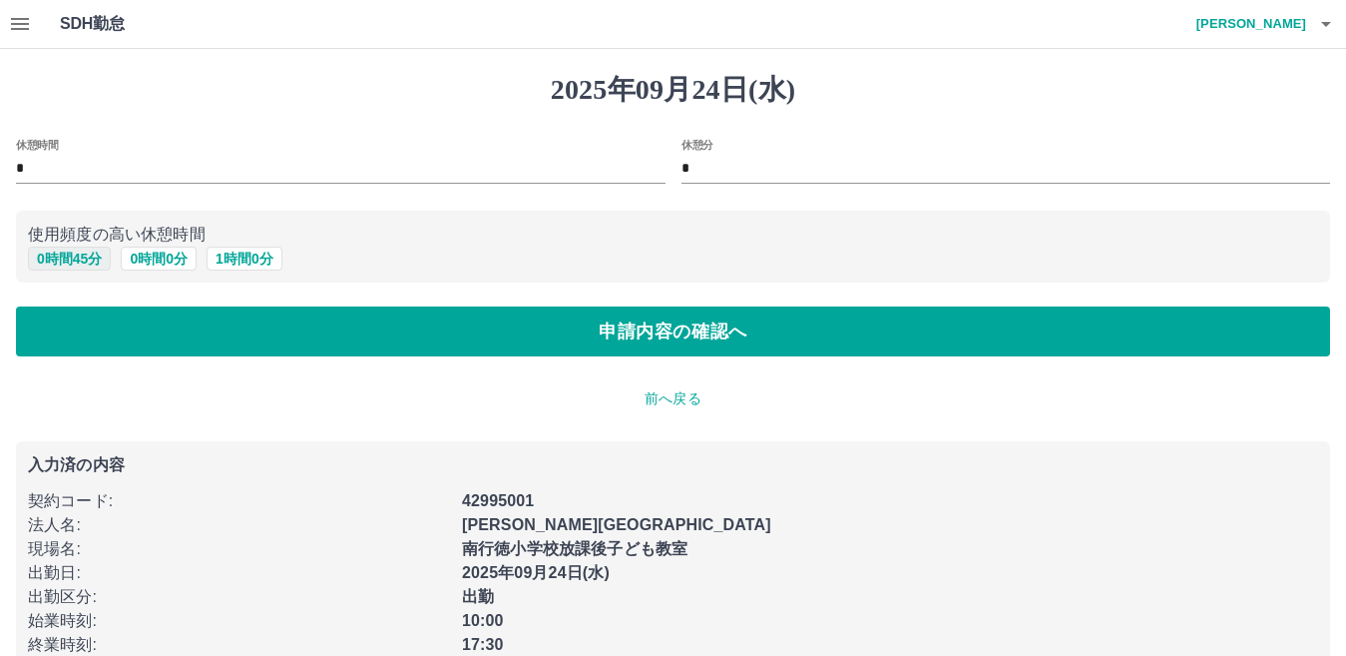
click at [60, 266] on button "0 時間 45 分" at bounding box center [69, 258] width 83 height 24
type input "**"
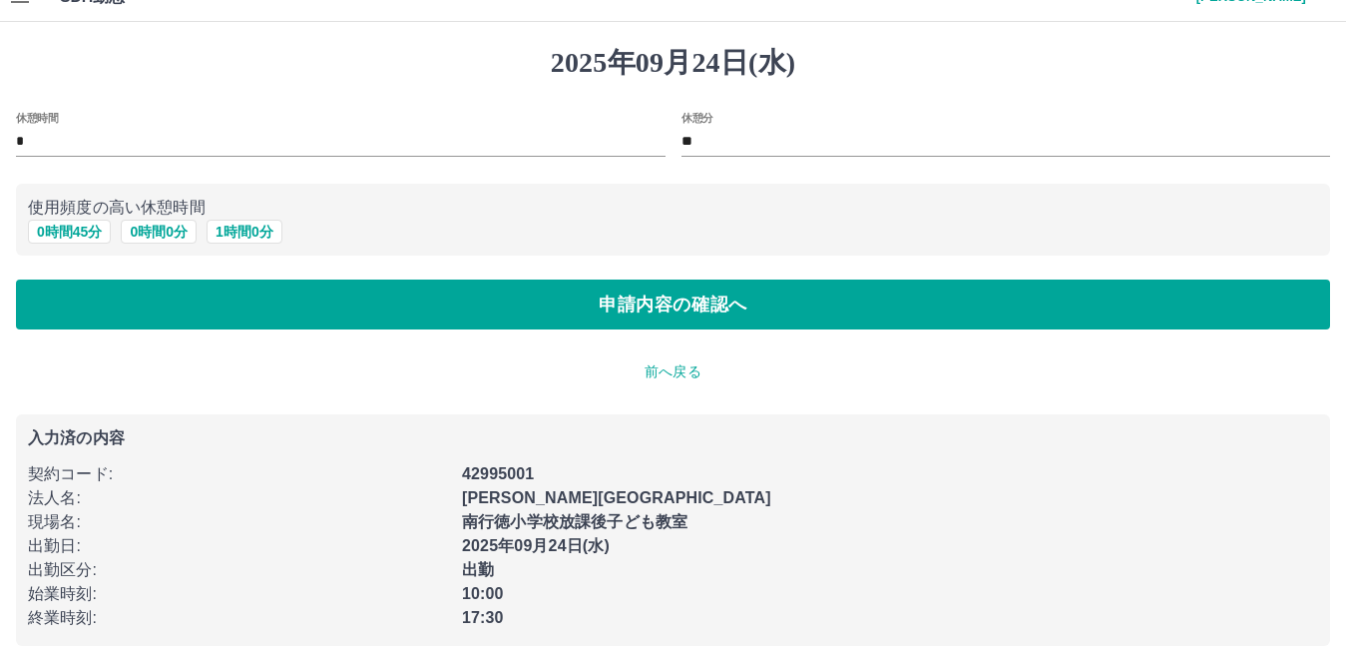
scroll to position [42, 0]
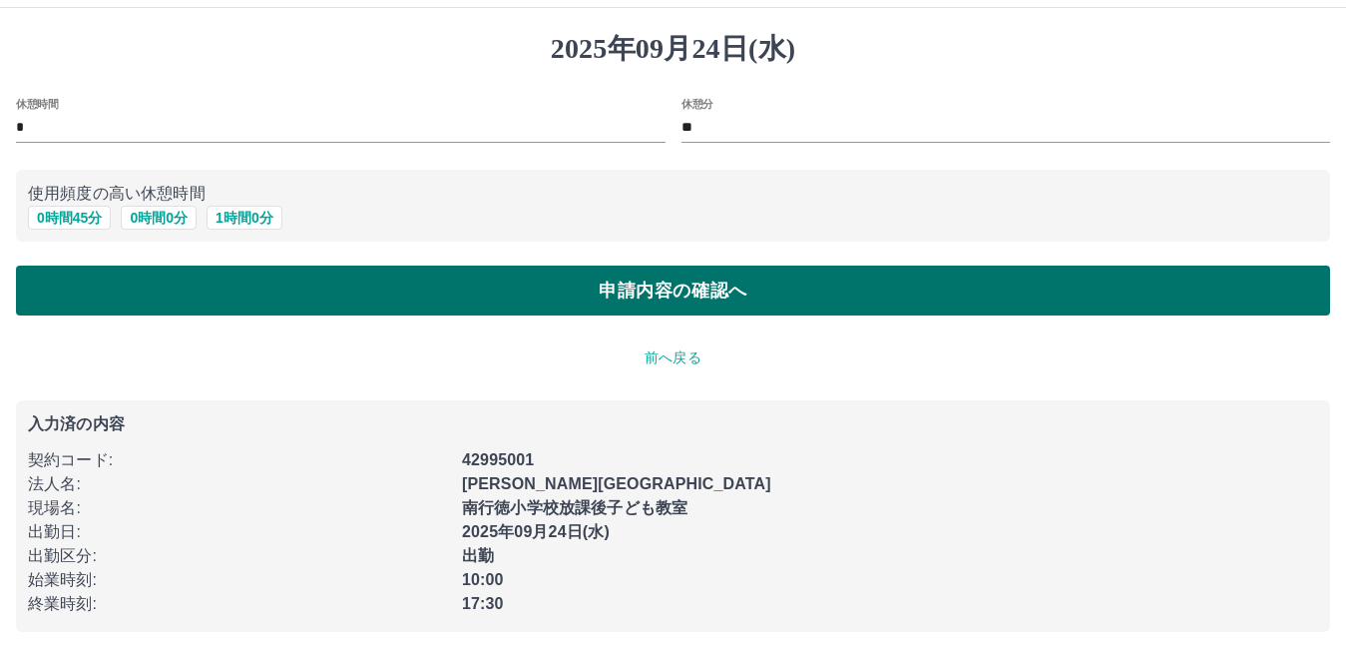
click at [481, 270] on button "申請内容の確認へ" at bounding box center [673, 290] width 1314 height 50
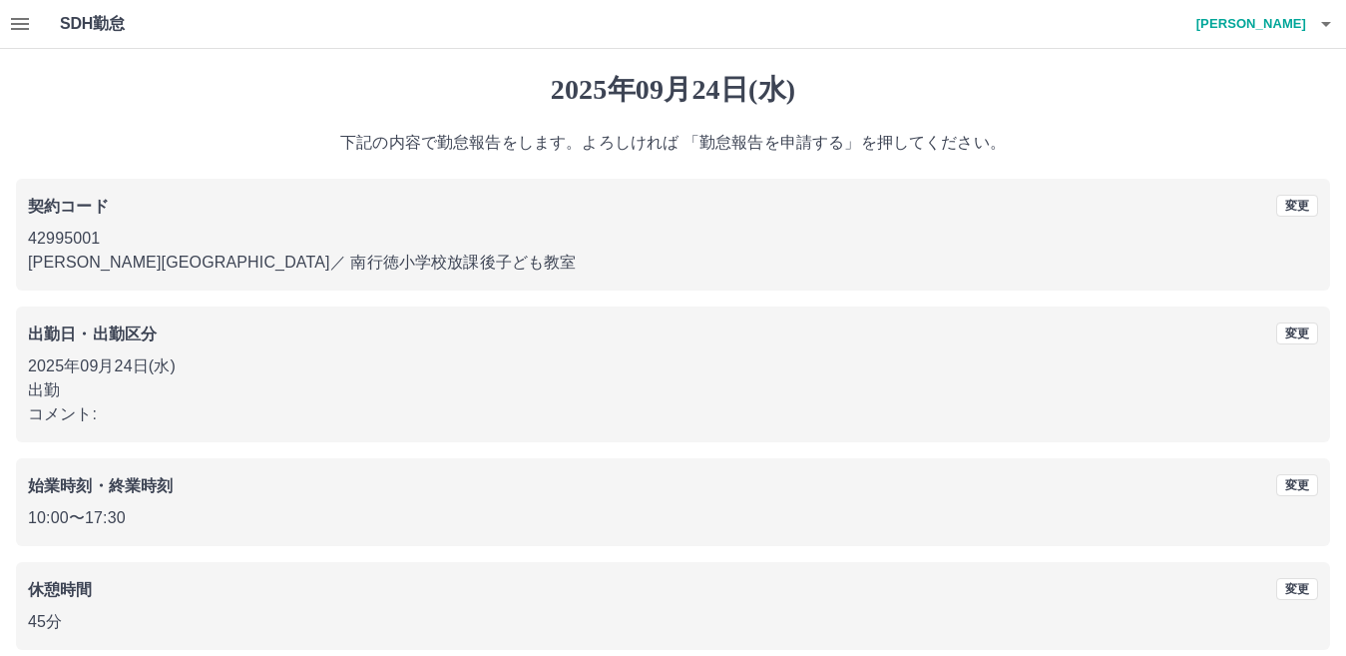
scroll to position [92, 0]
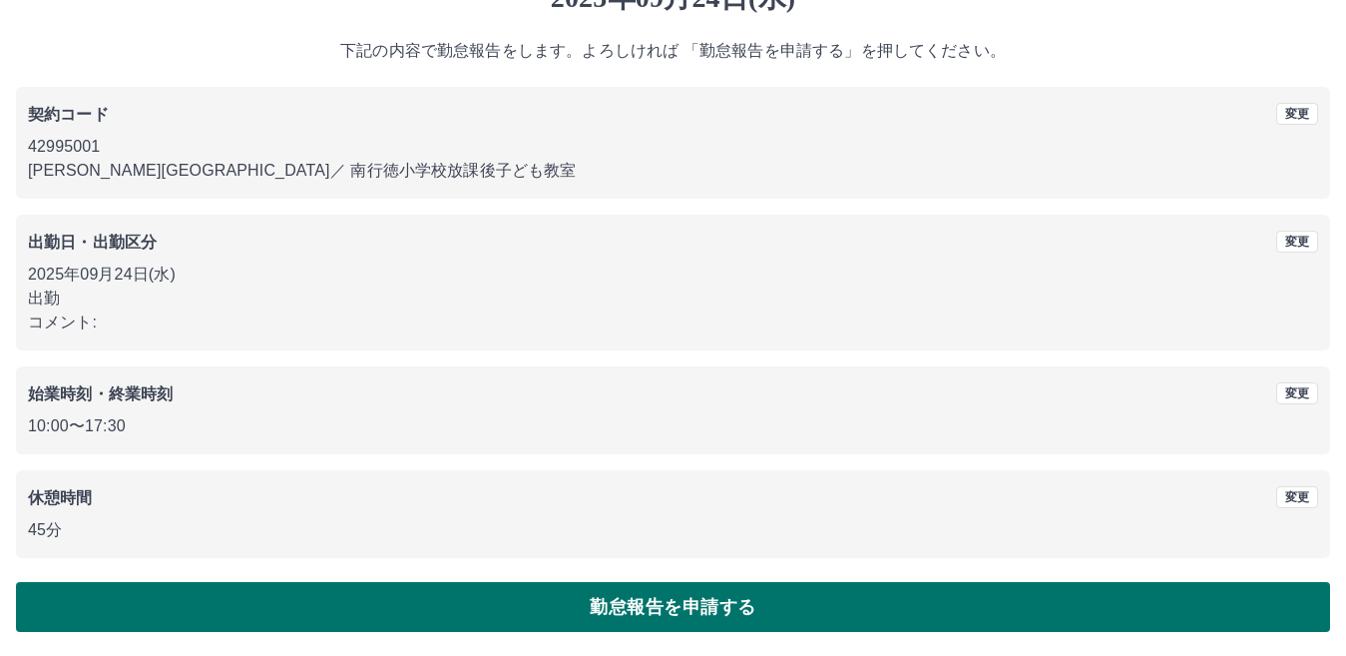
click at [583, 609] on button "勤怠報告を申請する" at bounding box center [673, 607] width 1314 height 50
